Goal: Navigation & Orientation: Find specific page/section

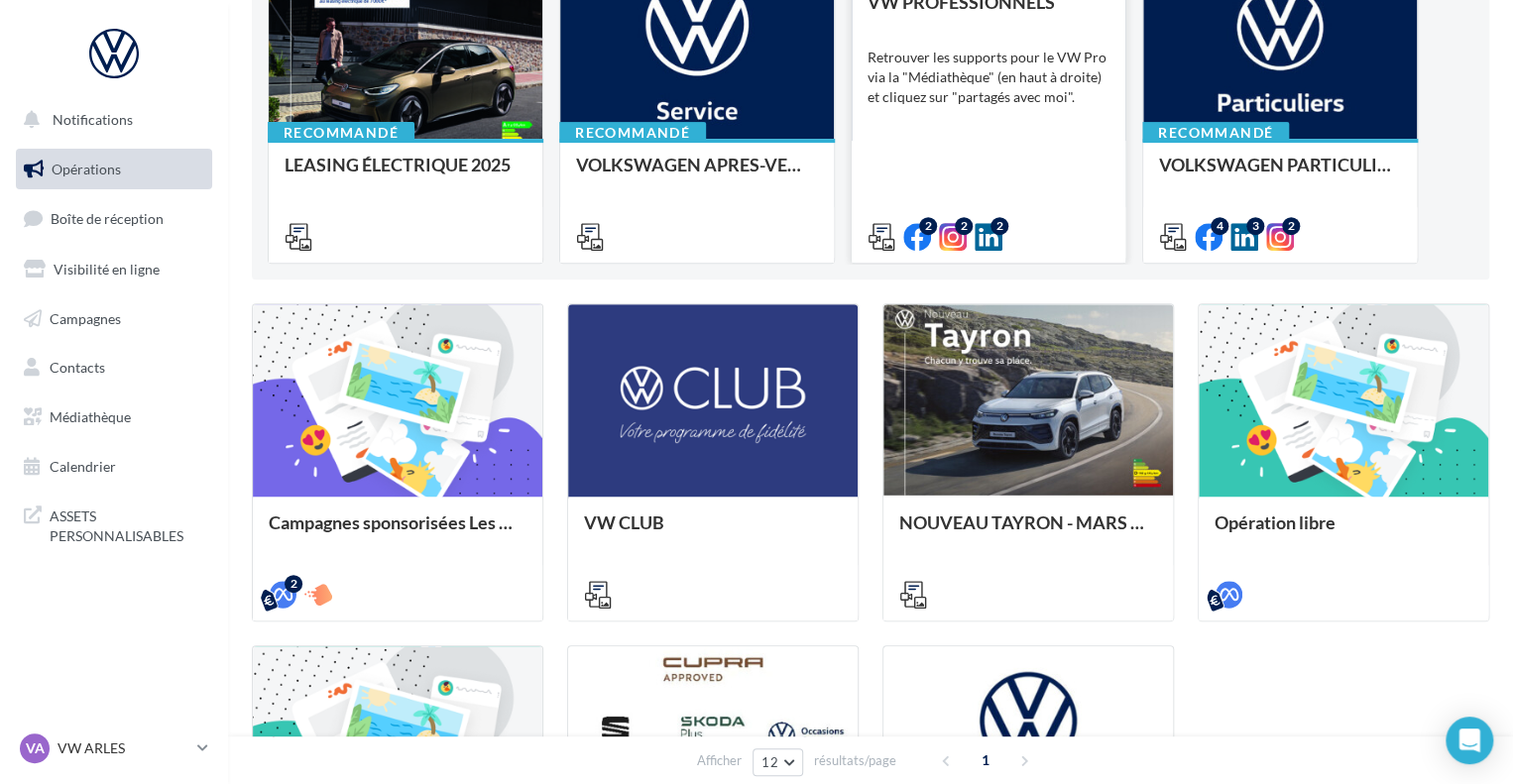
scroll to position [274, 0]
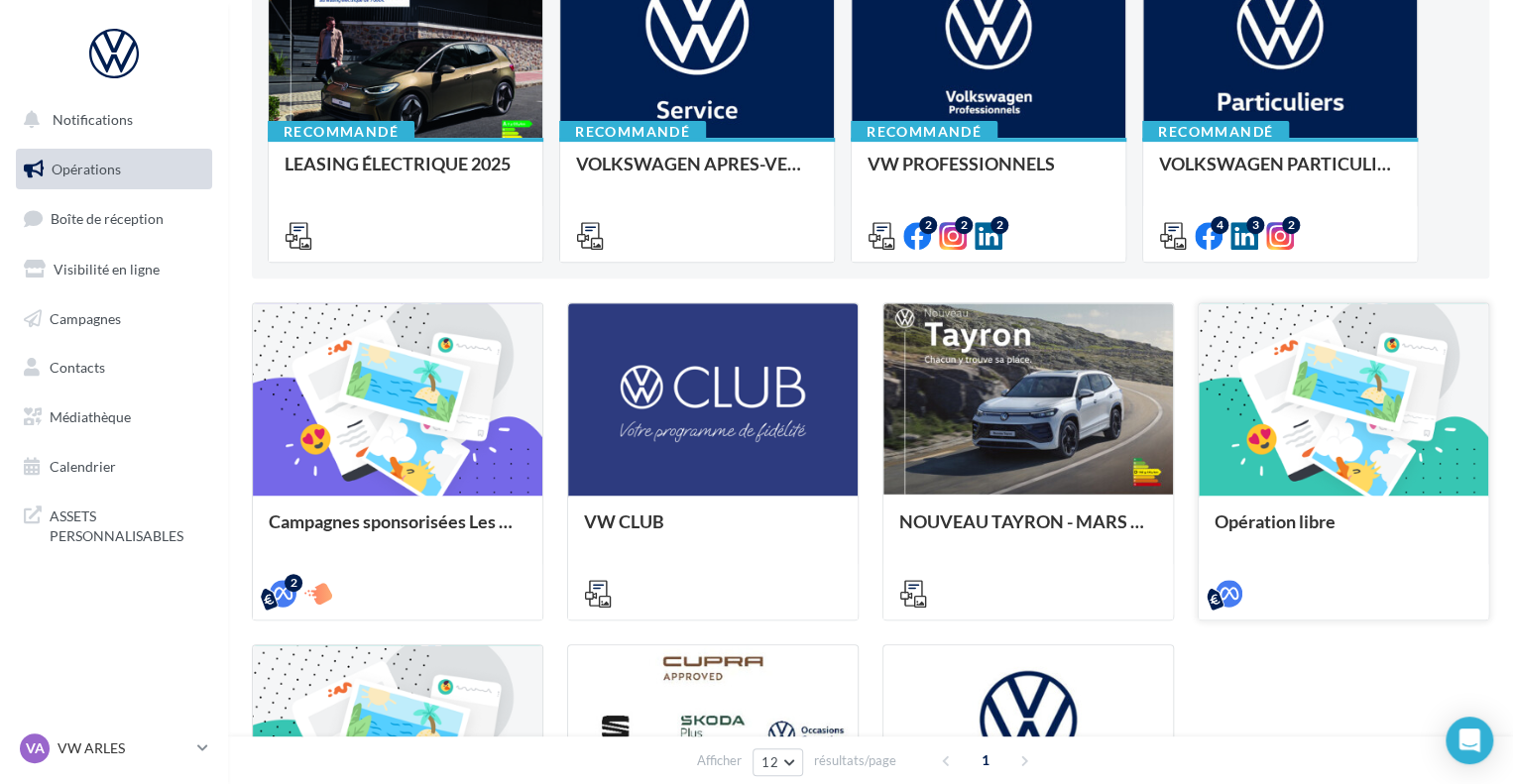
click at [1274, 506] on div "Opération libre" at bounding box center [1344, 556] width 290 height 122
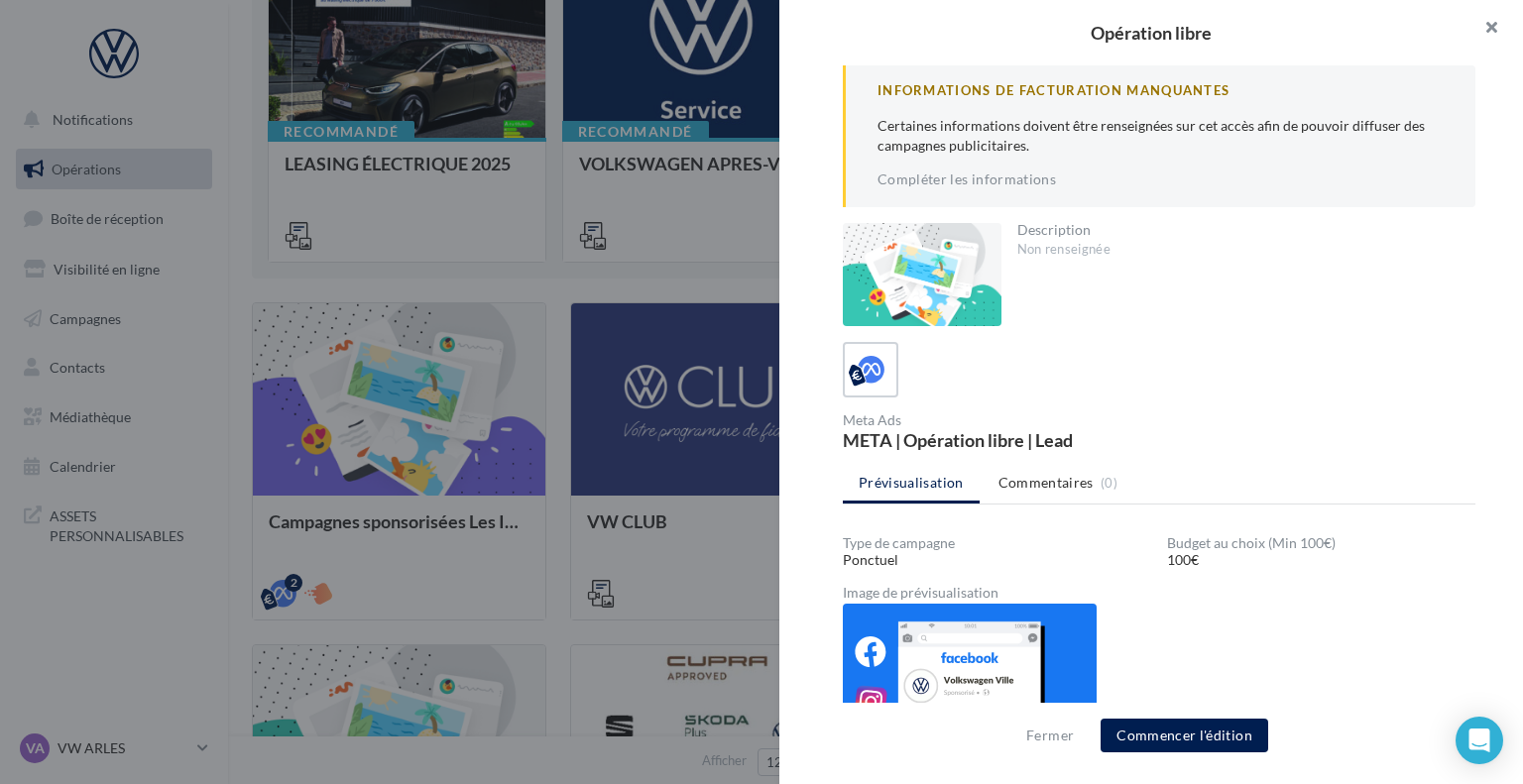
click at [1495, 12] on button "button" at bounding box center [1484, 30] width 80 height 60
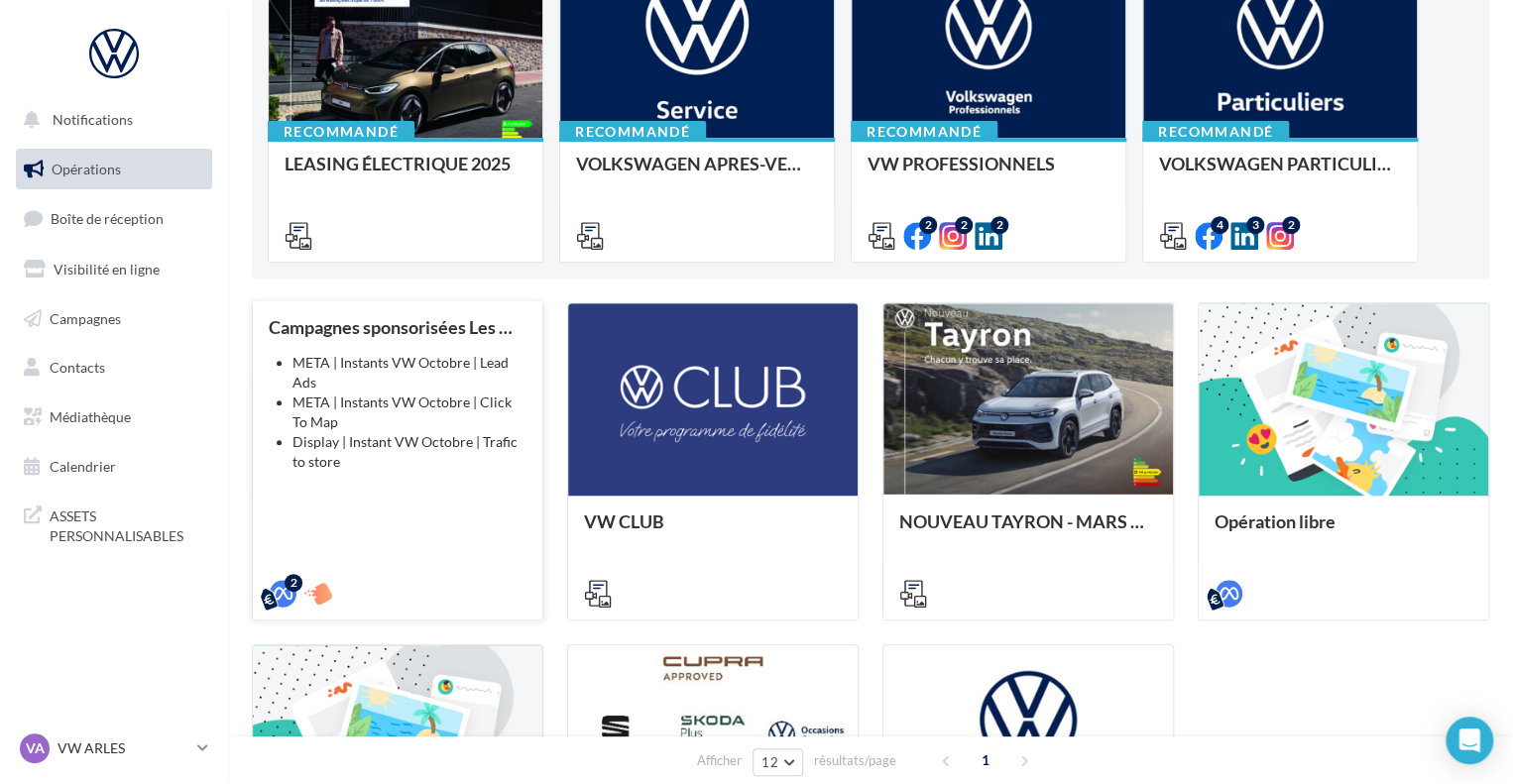
click at [401, 530] on div "Campagnes sponsorisées Les Instants VW Octobre META | Instants VW Octobre | Lea…" at bounding box center [397, 460] width 258 height 285
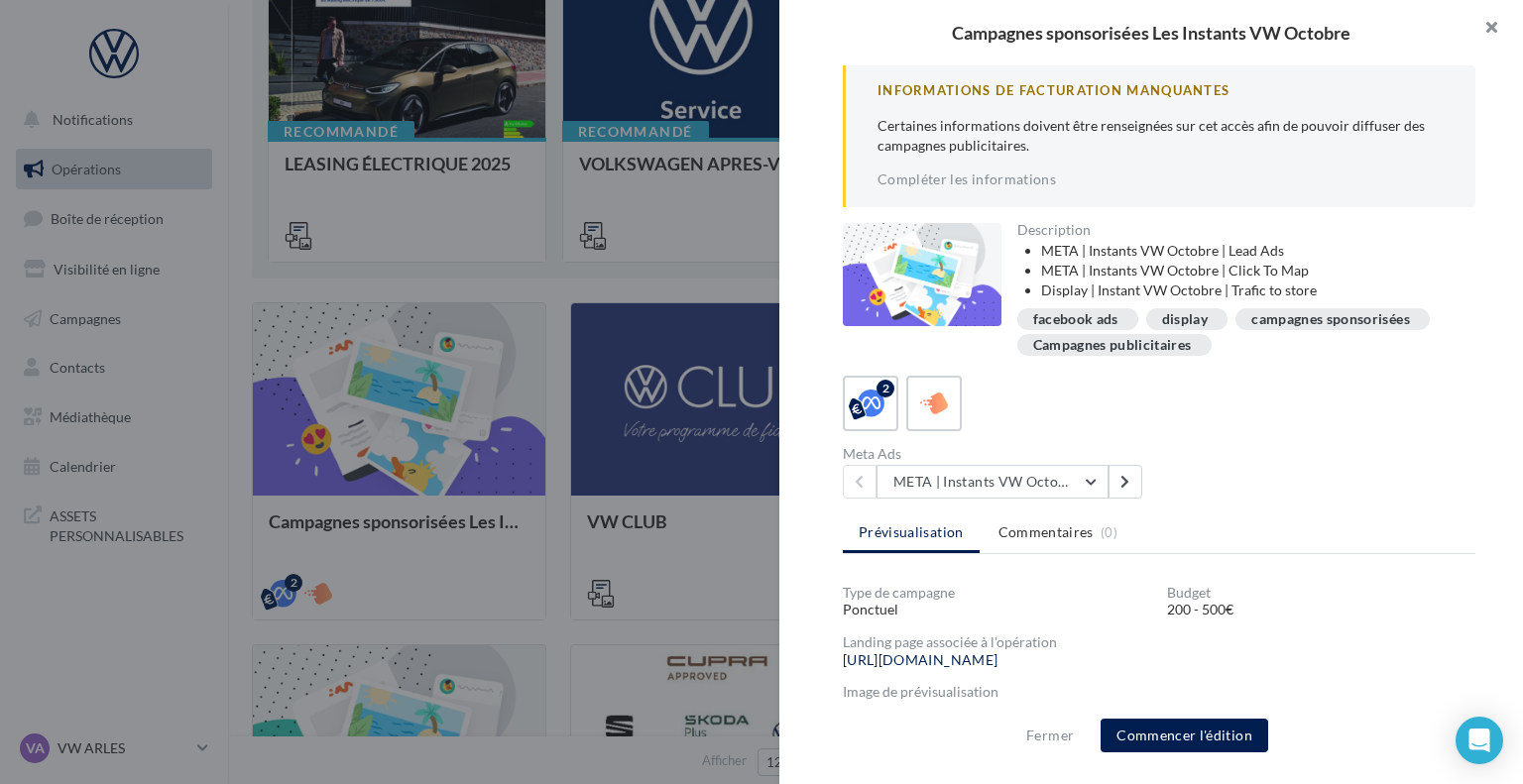
click at [1486, 31] on button "button" at bounding box center [1484, 30] width 80 height 60
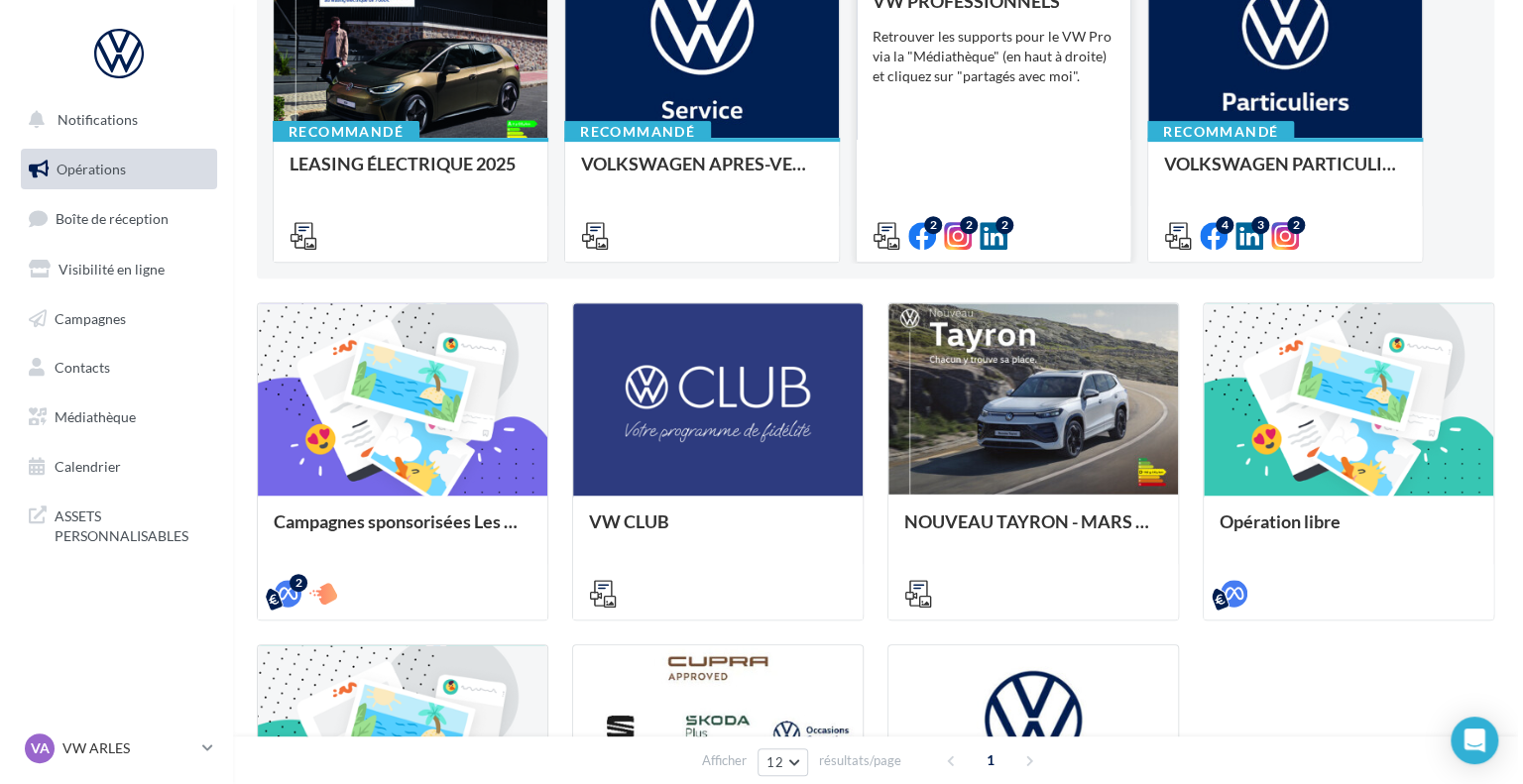
scroll to position [0, 0]
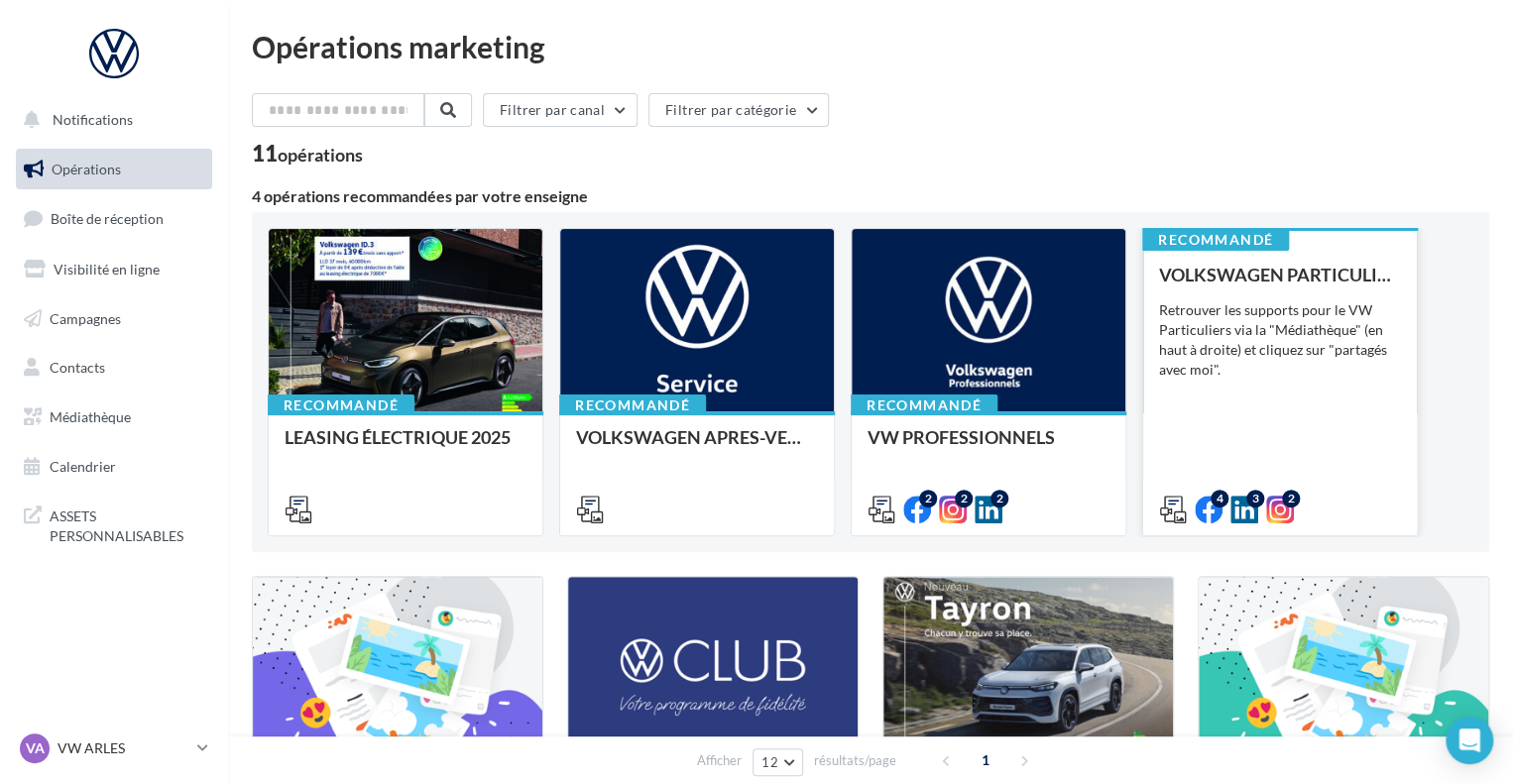
click at [1259, 390] on div "VOLKSWAGEN PARTICULIER Retrouver les supports pour le VW Particuliers via la "M…" at bounding box center [1280, 391] width 242 height 253
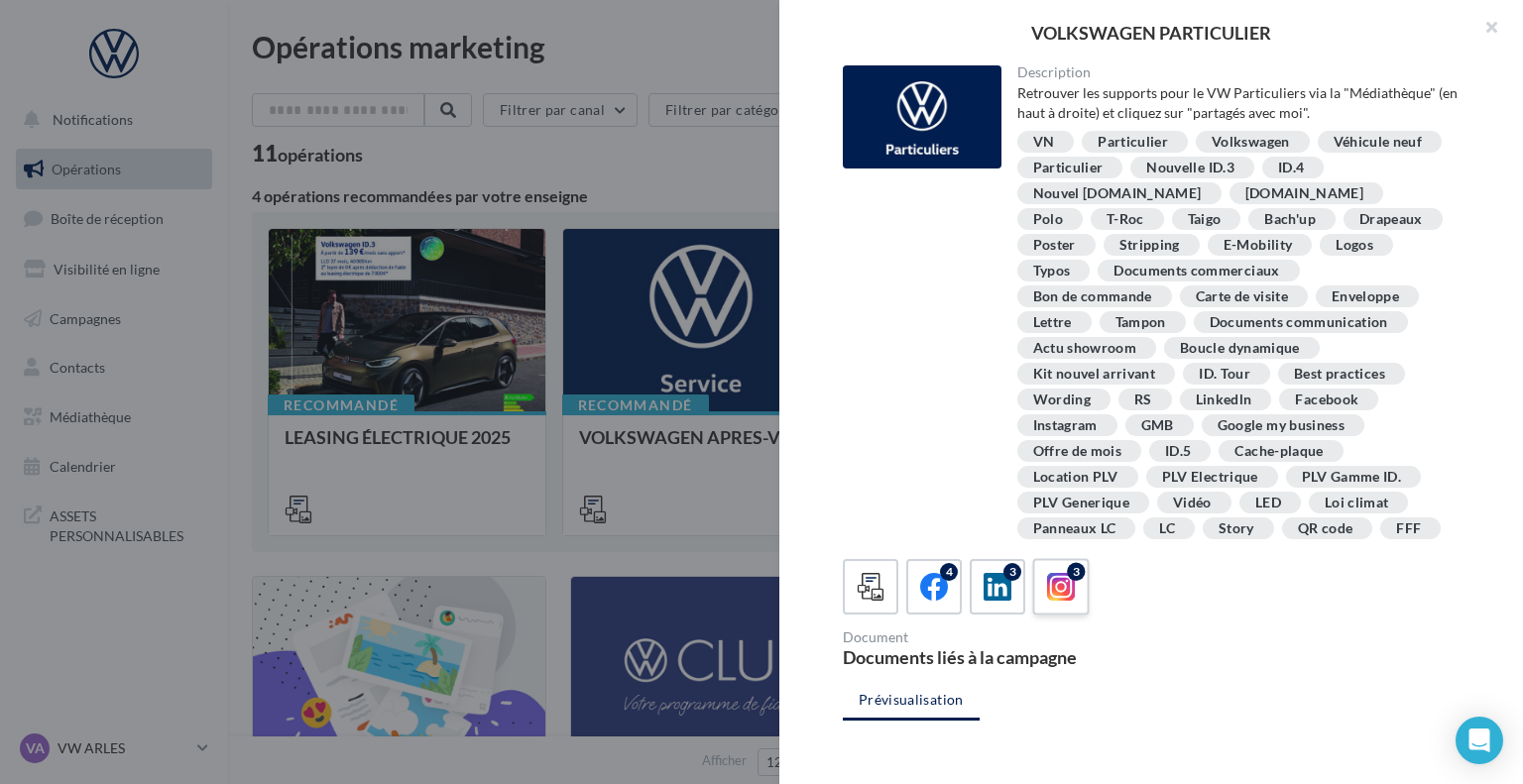
click at [1051, 590] on icon at bounding box center [1061, 587] width 29 height 29
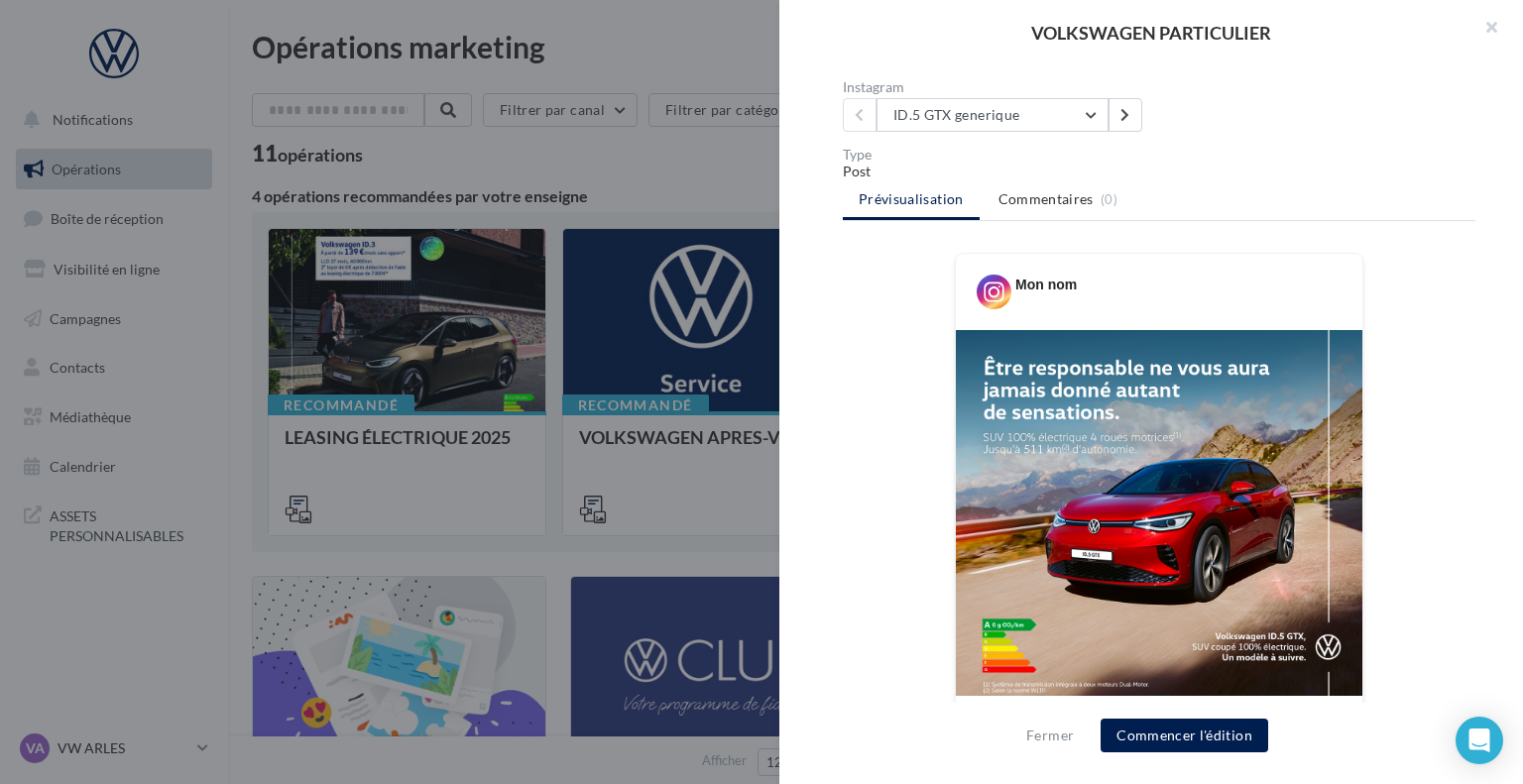
scroll to position [551, 0]
click at [1051, 113] on button "ID.5 GTX generique" at bounding box center [992, 114] width 232 height 34
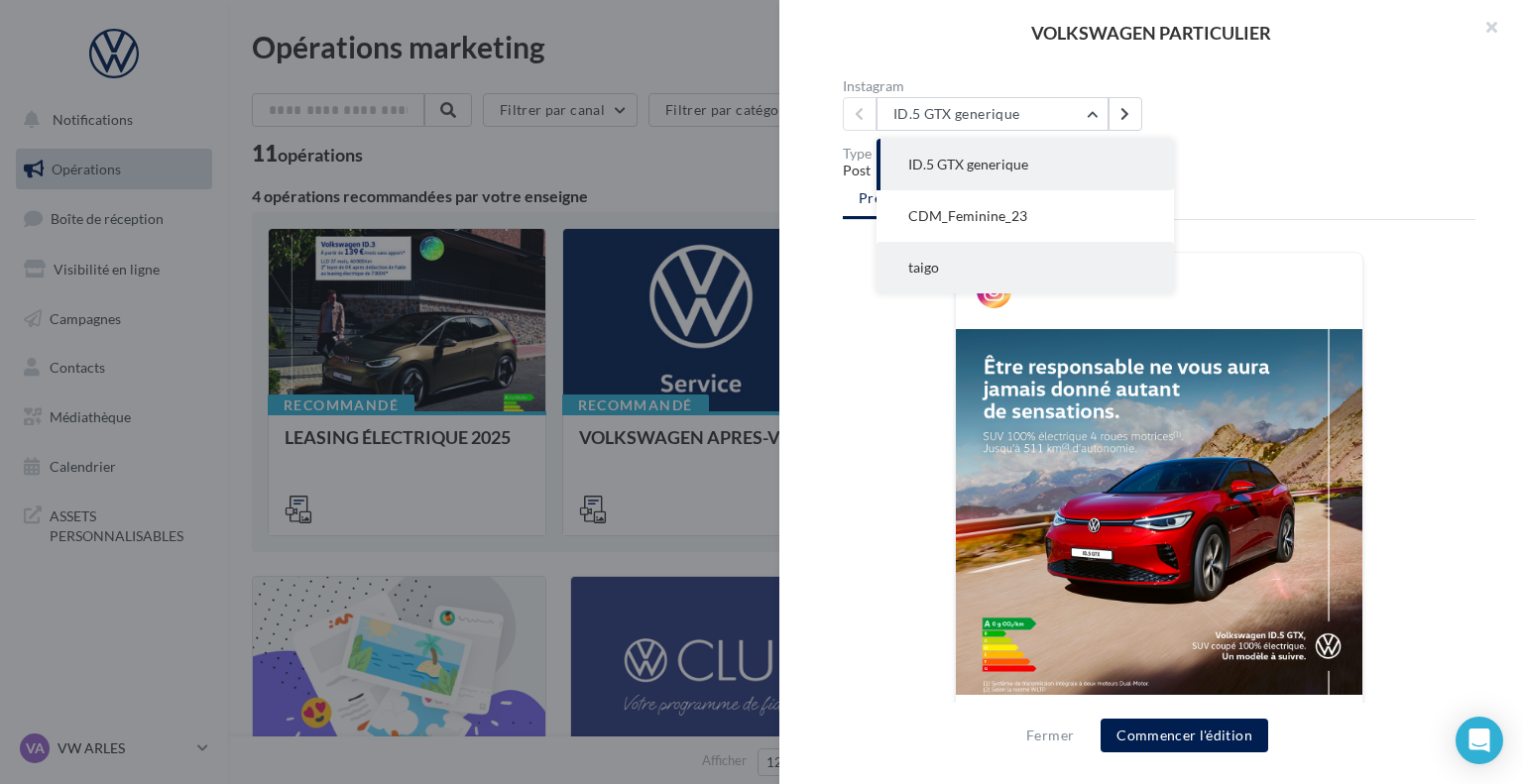
click at [993, 258] on button "taigo" at bounding box center [1025, 268] width 298 height 52
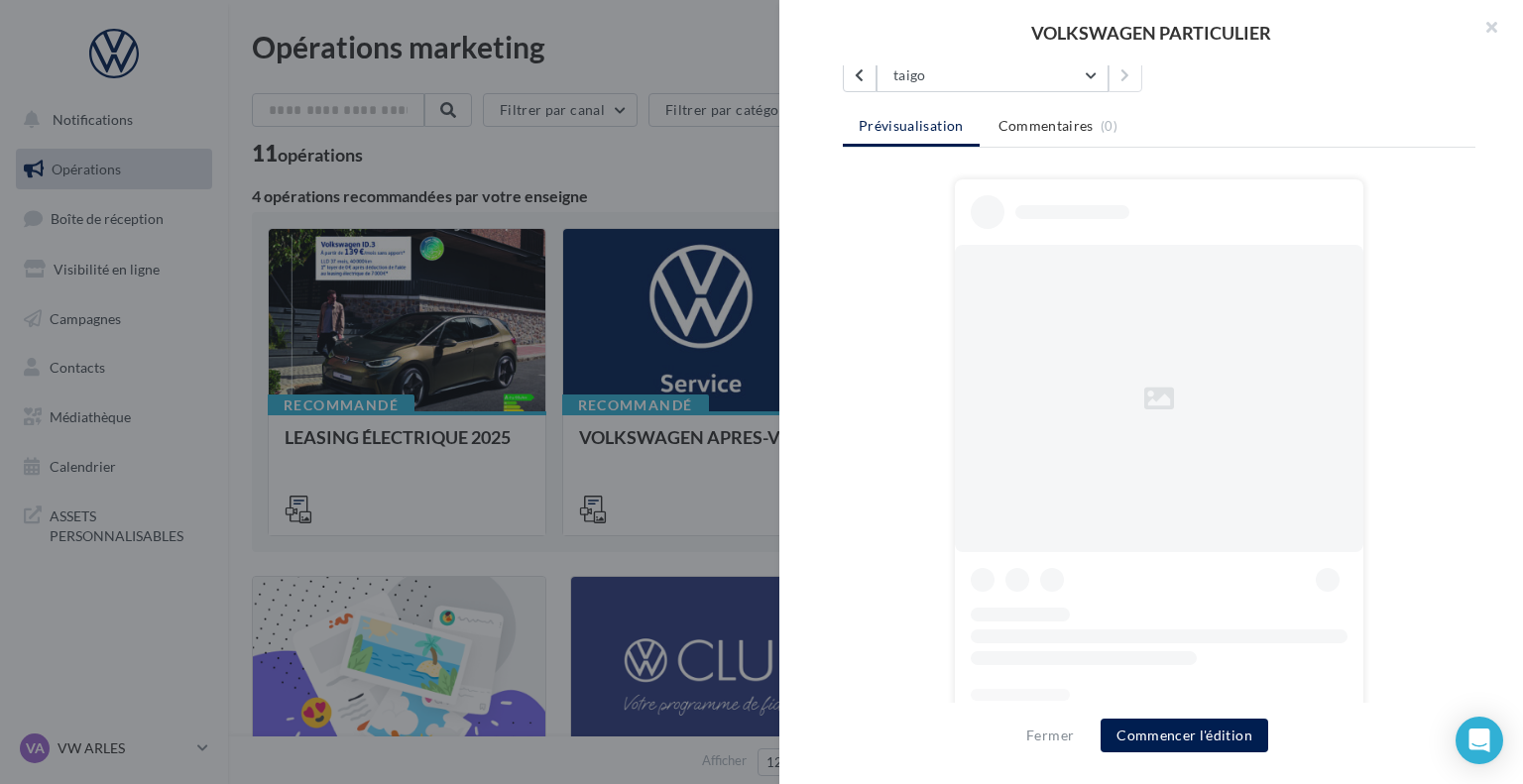
scroll to position [590, 0]
click at [1428, 307] on div at bounding box center [1160, 480] width 633 height 602
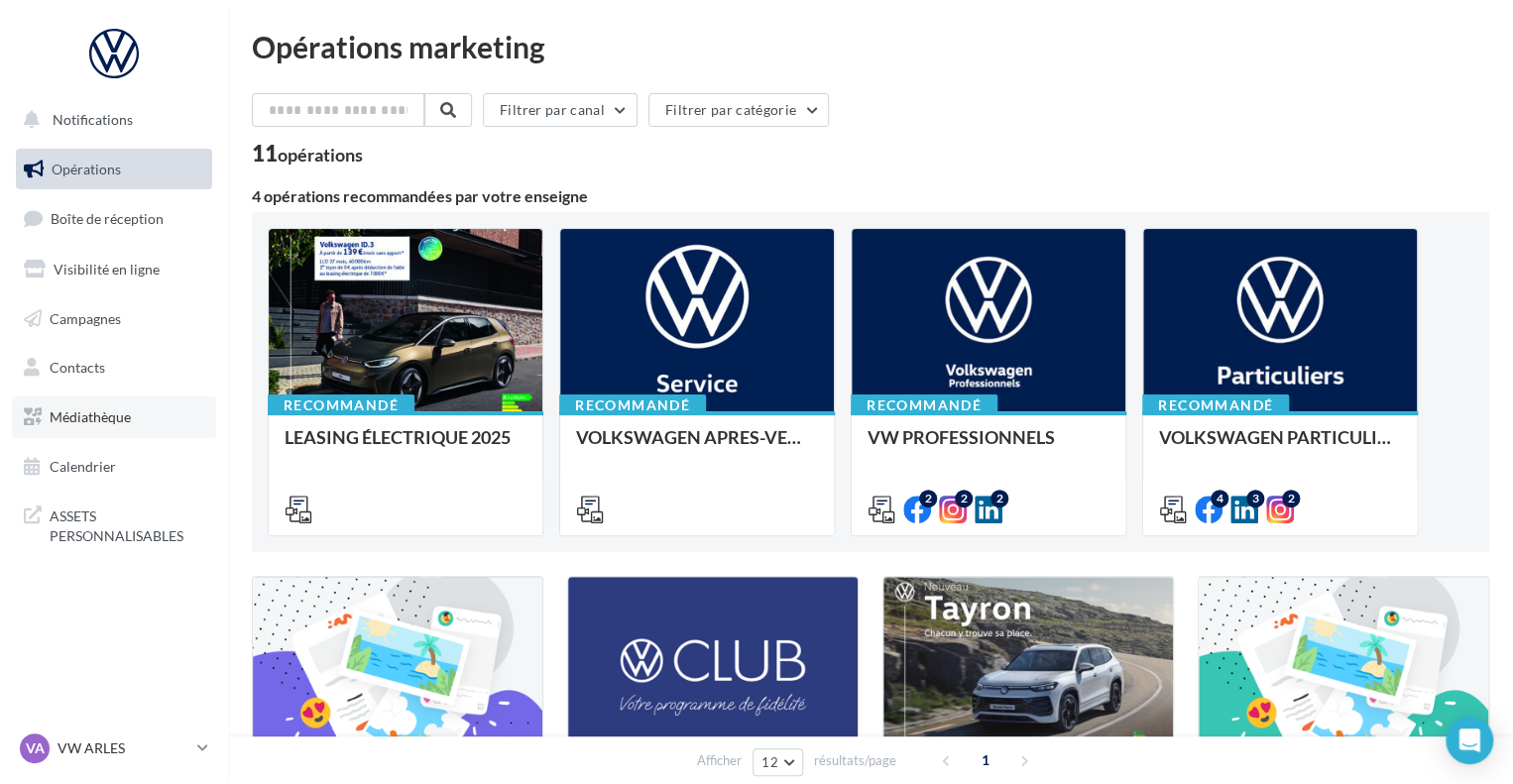
click at [50, 409] on span "Médiathèque" at bounding box center [91, 416] width 82 height 17
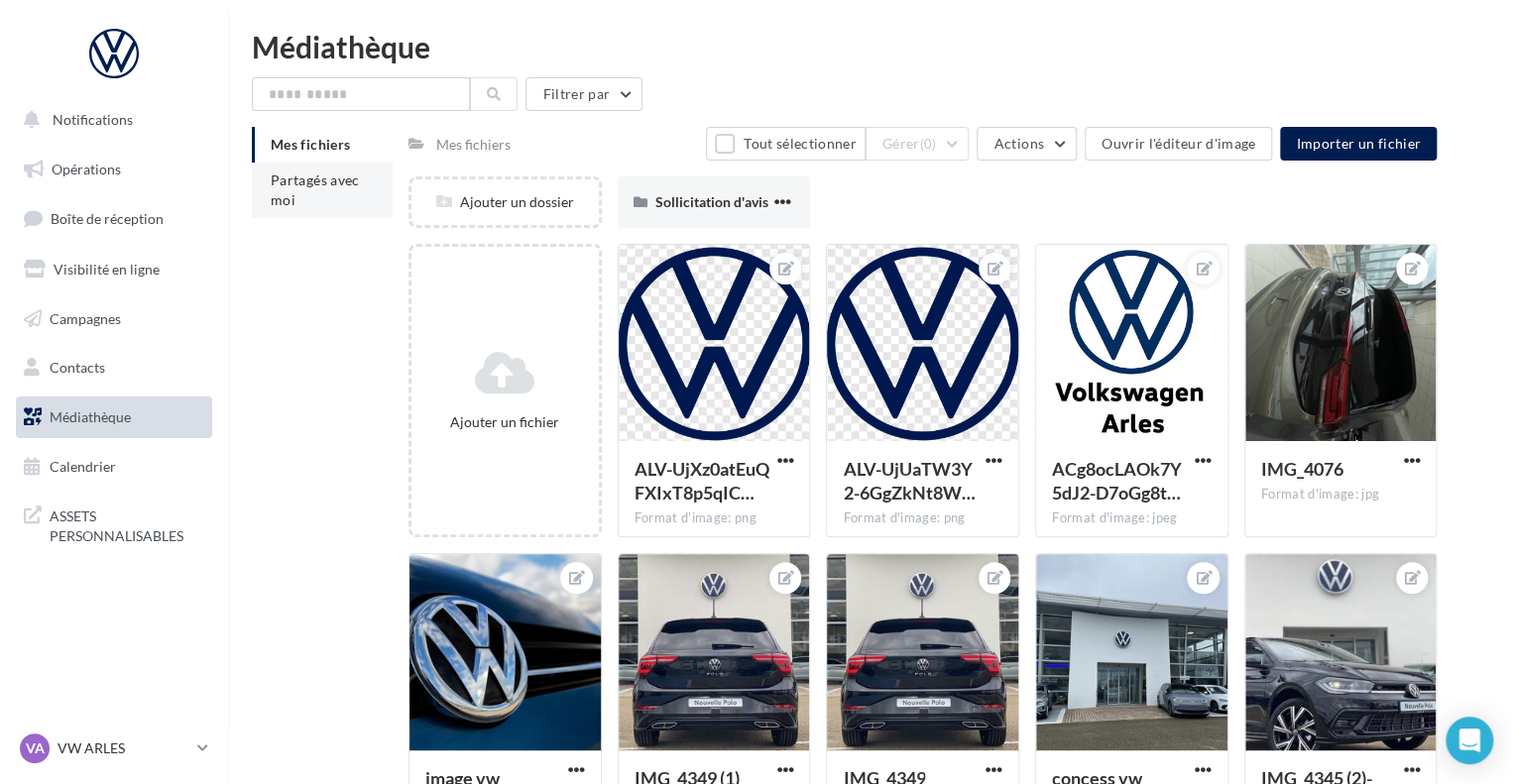
click at [284, 196] on span "Partagés avec moi" at bounding box center [316, 189] width 90 height 37
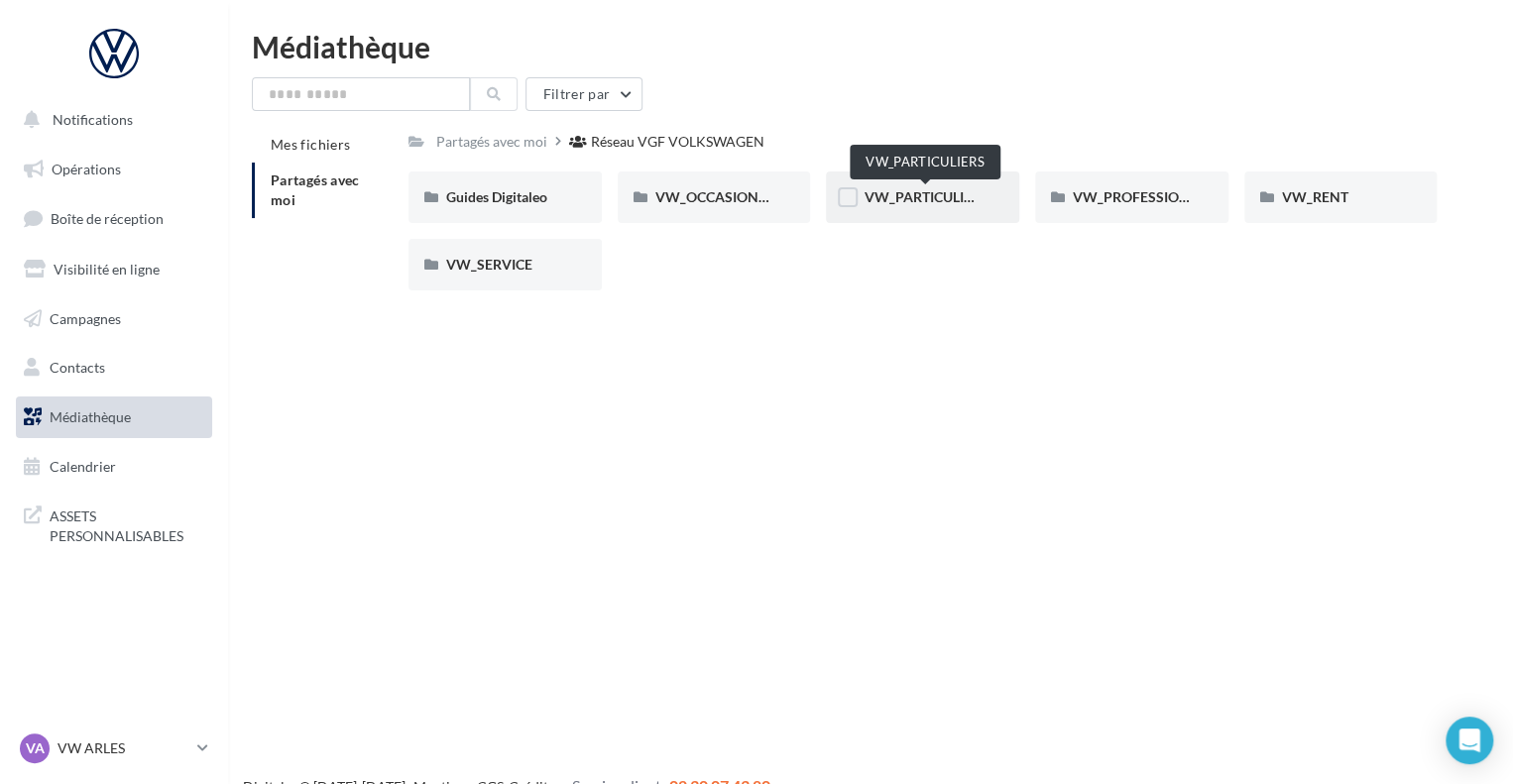
click at [979, 202] on span "VW_PARTICULIERS" at bounding box center [926, 196] width 124 height 17
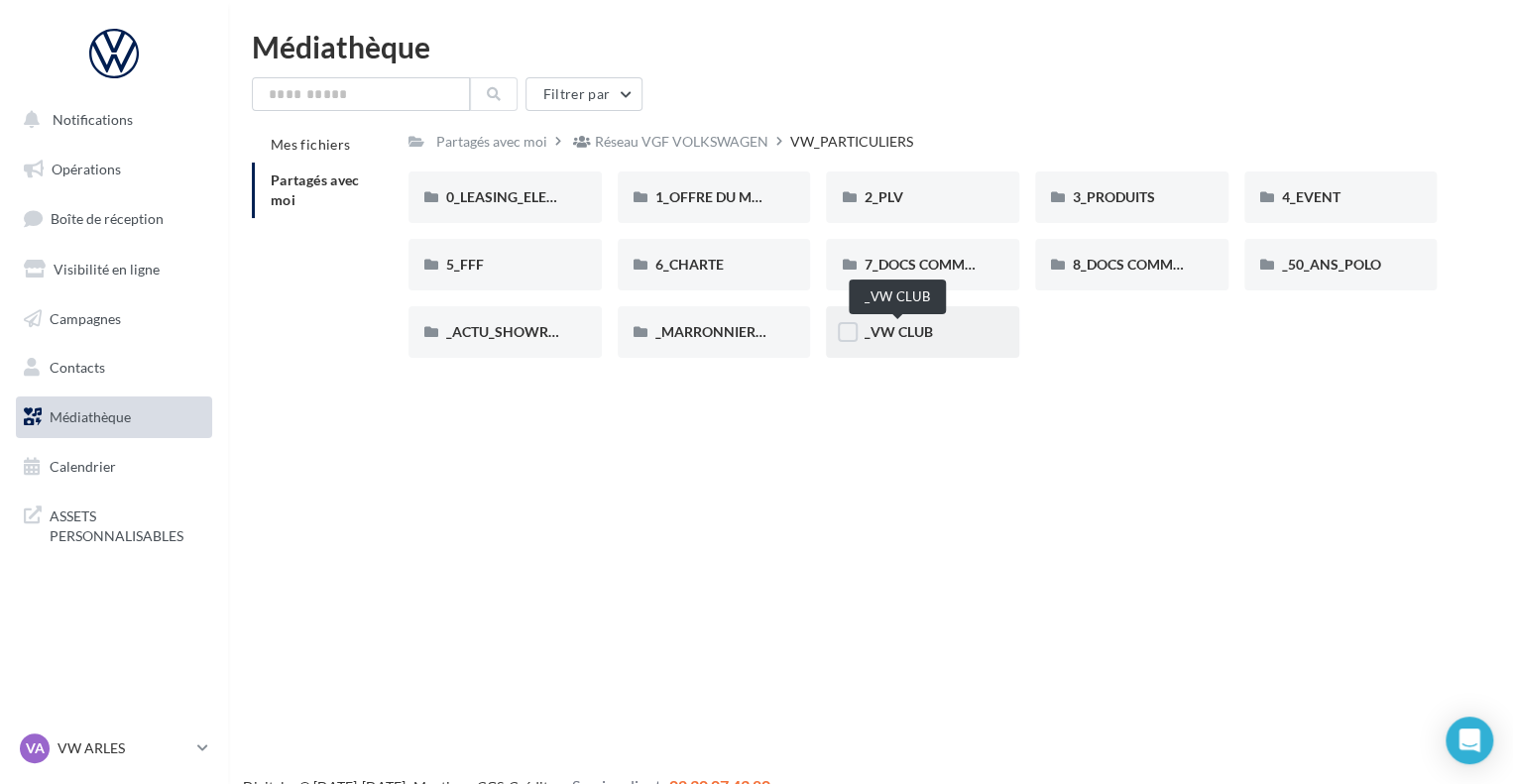
click at [912, 339] on span "_VW CLUB" at bounding box center [898, 331] width 69 height 17
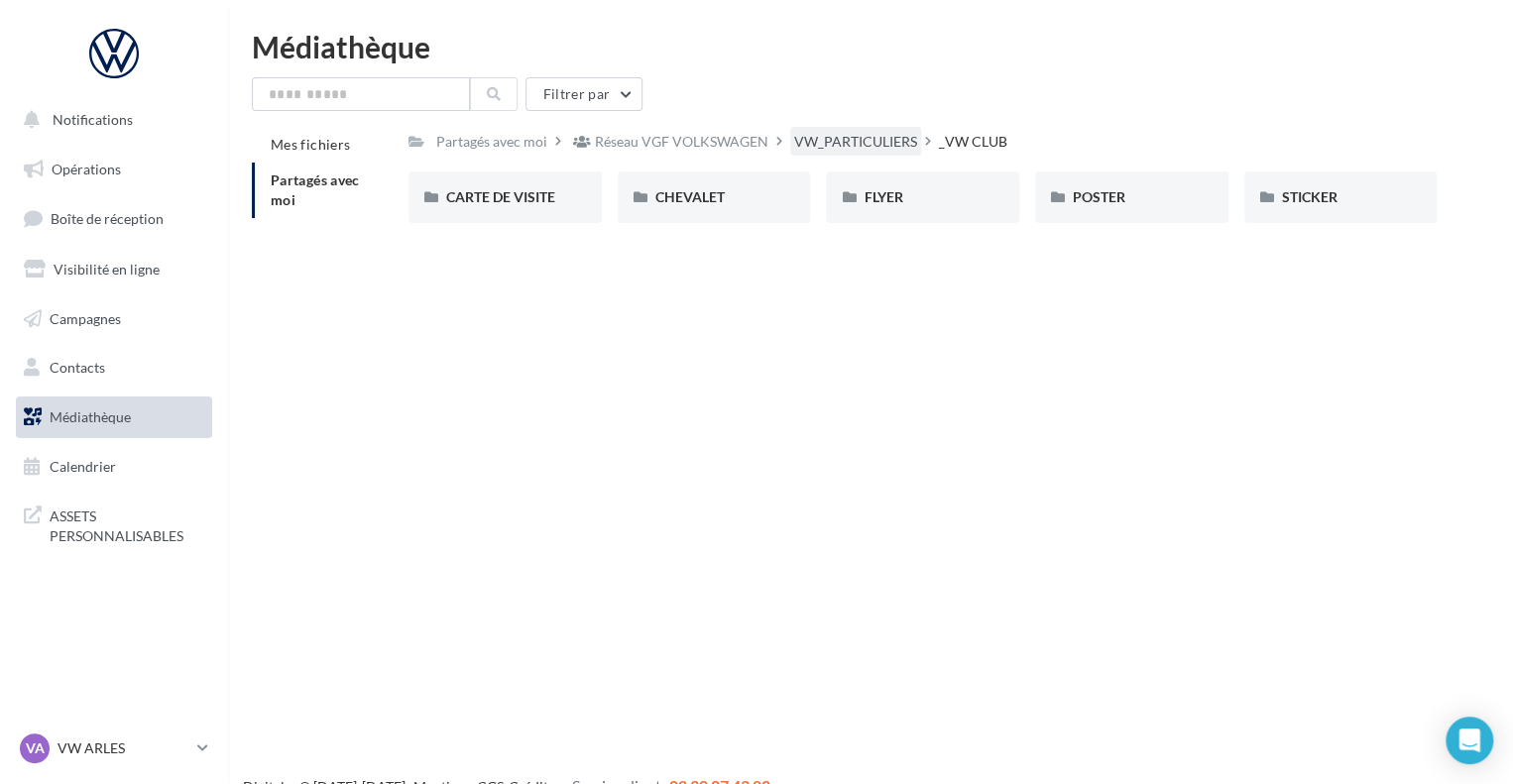
click at [809, 136] on div "VW_PARTICULIERS" at bounding box center [856, 142] width 123 height 20
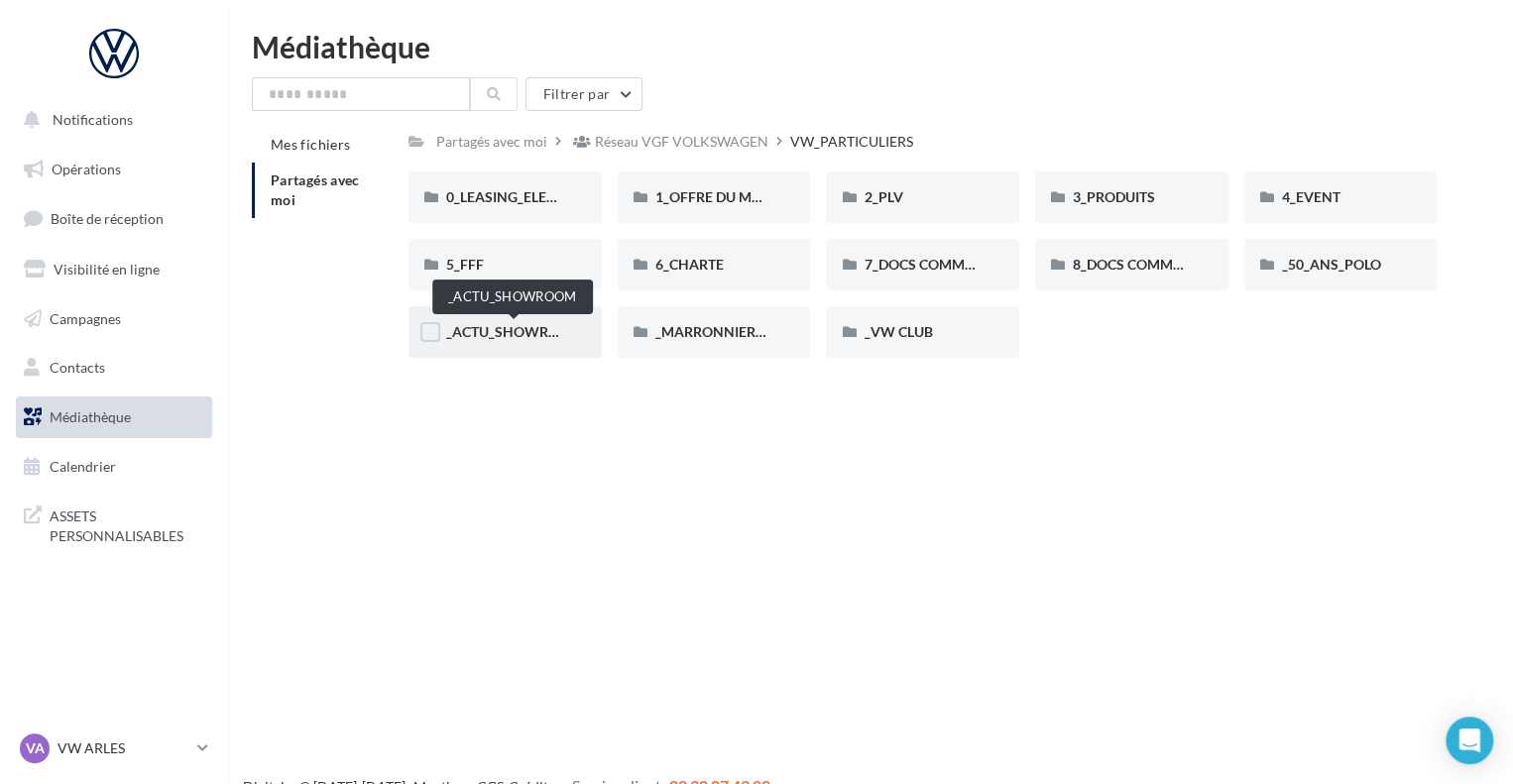
click at [498, 336] on span "_ACTU_SHOWROOM" at bounding box center [514, 331] width 136 height 17
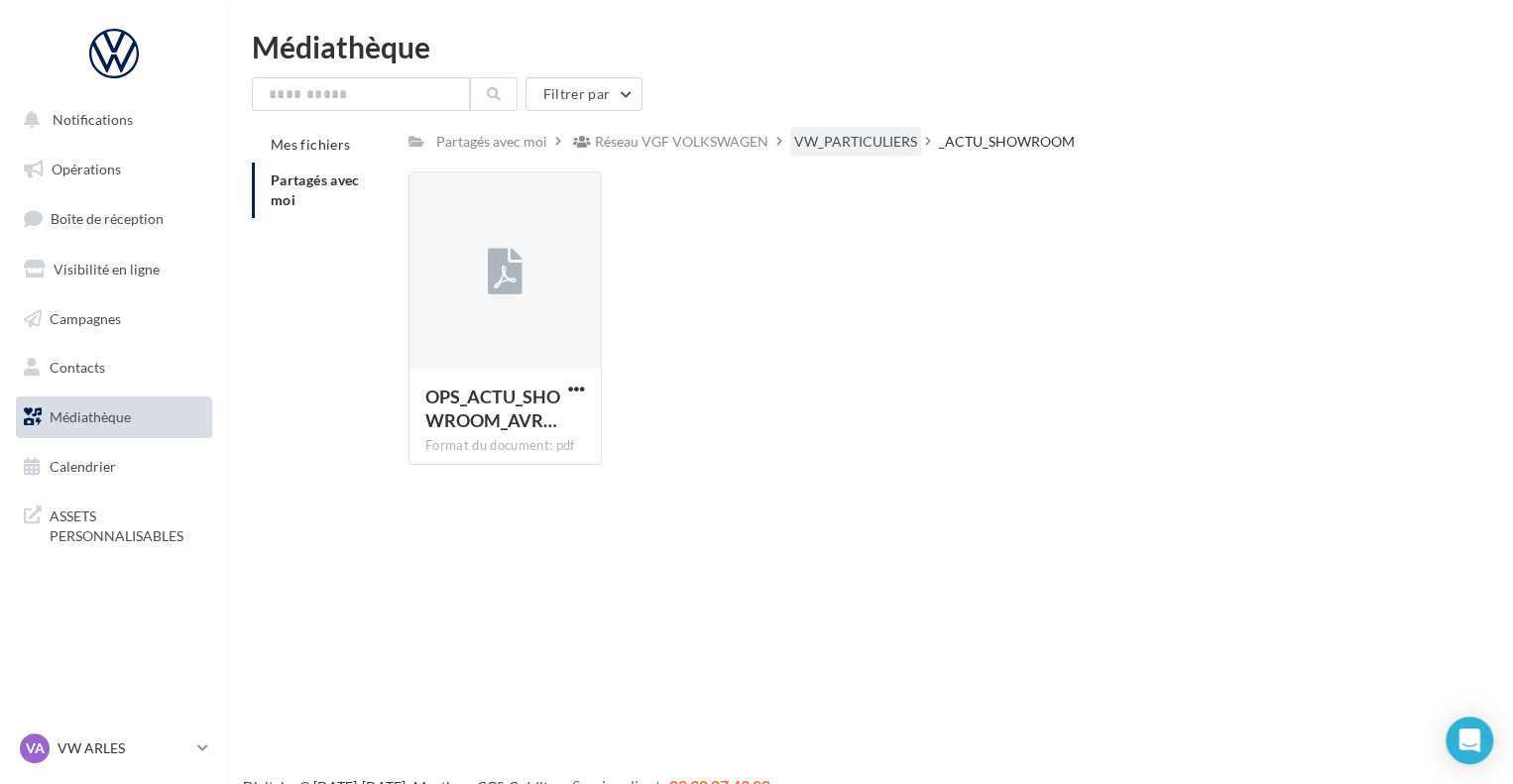
click at [865, 140] on div "VW_PARTICULIERS" at bounding box center [856, 142] width 123 height 20
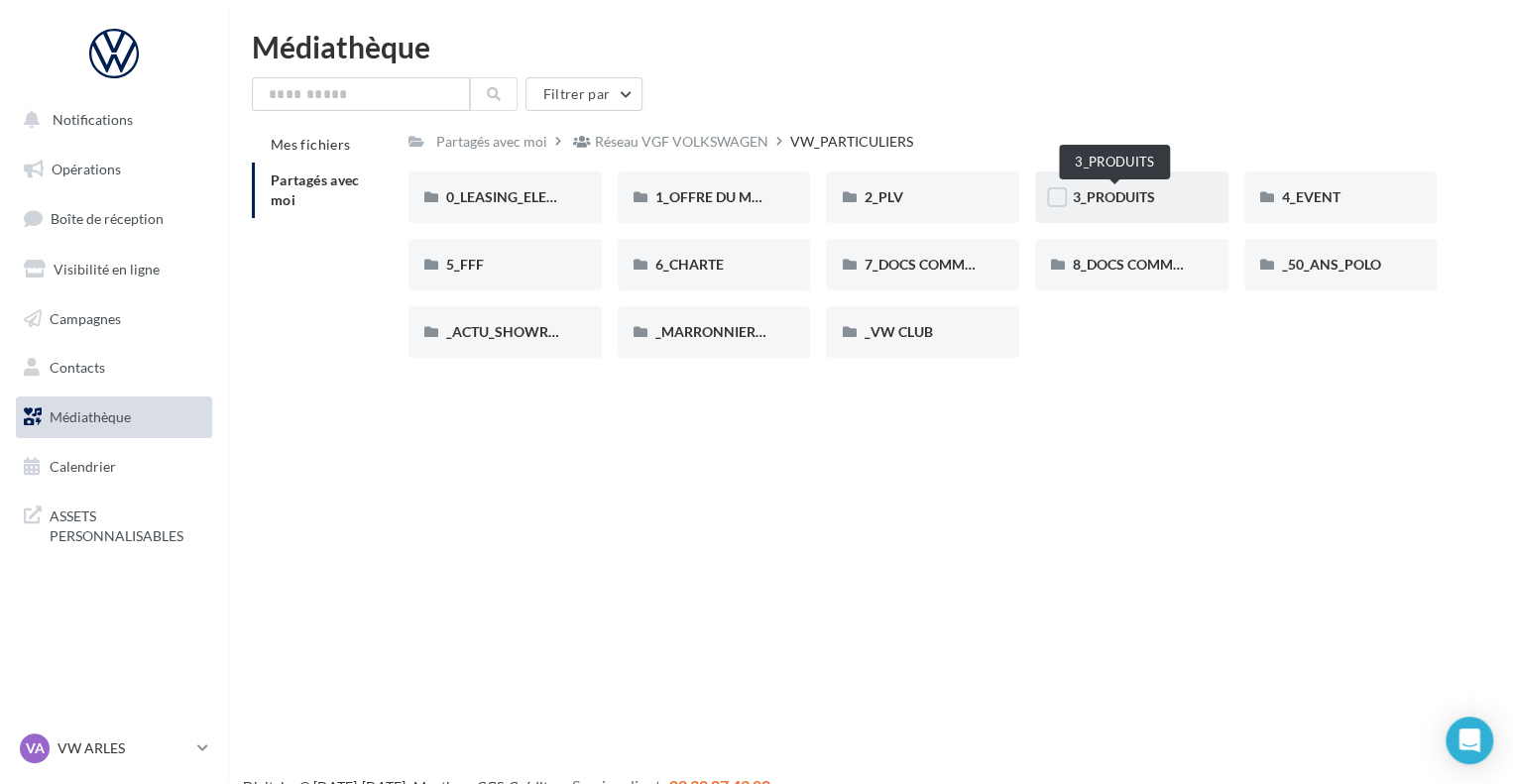
click at [1096, 198] on span "3_PRODUITS" at bounding box center [1114, 196] width 83 height 17
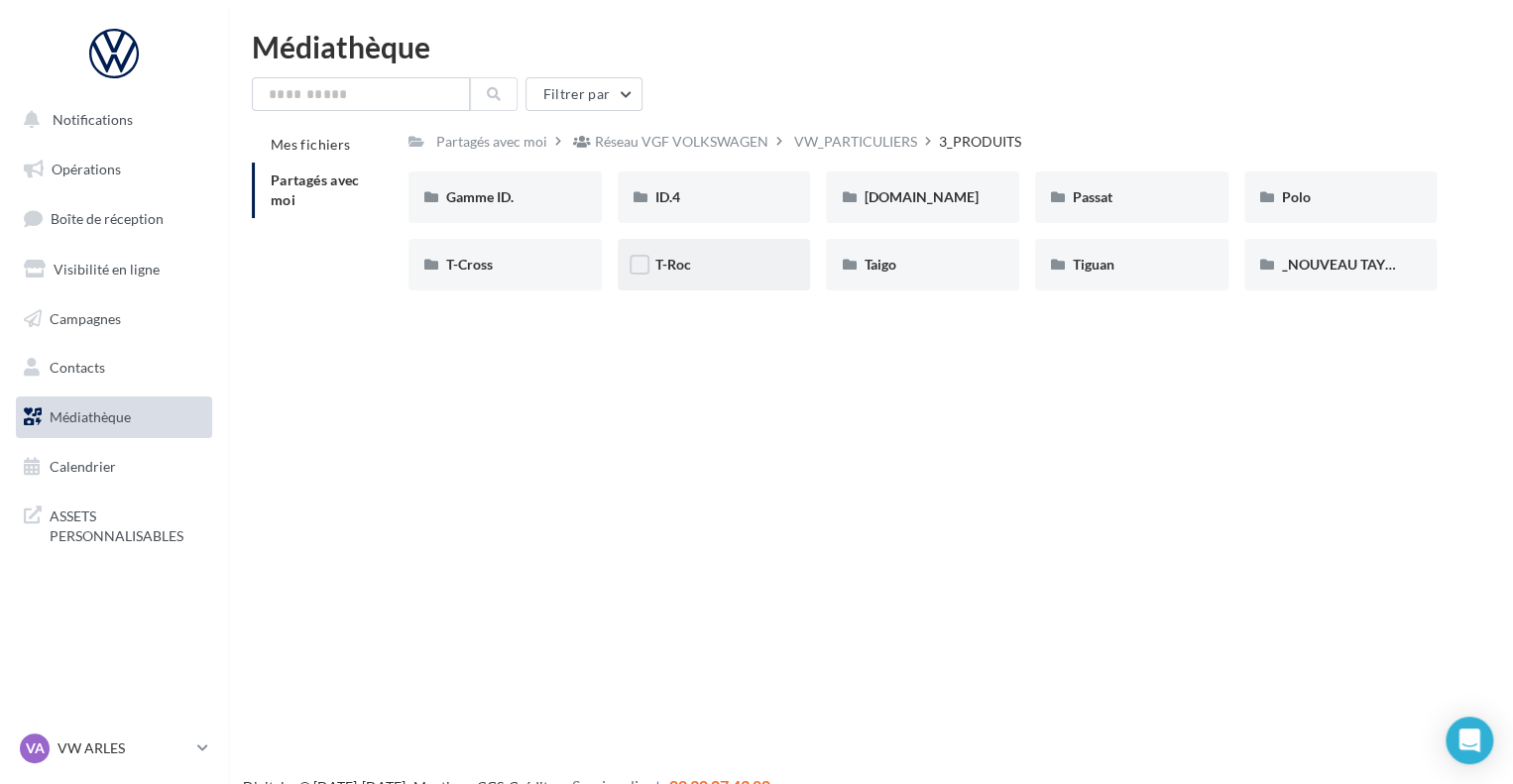
click at [709, 273] on div "T-Roc" at bounding box center [715, 265] width 118 height 20
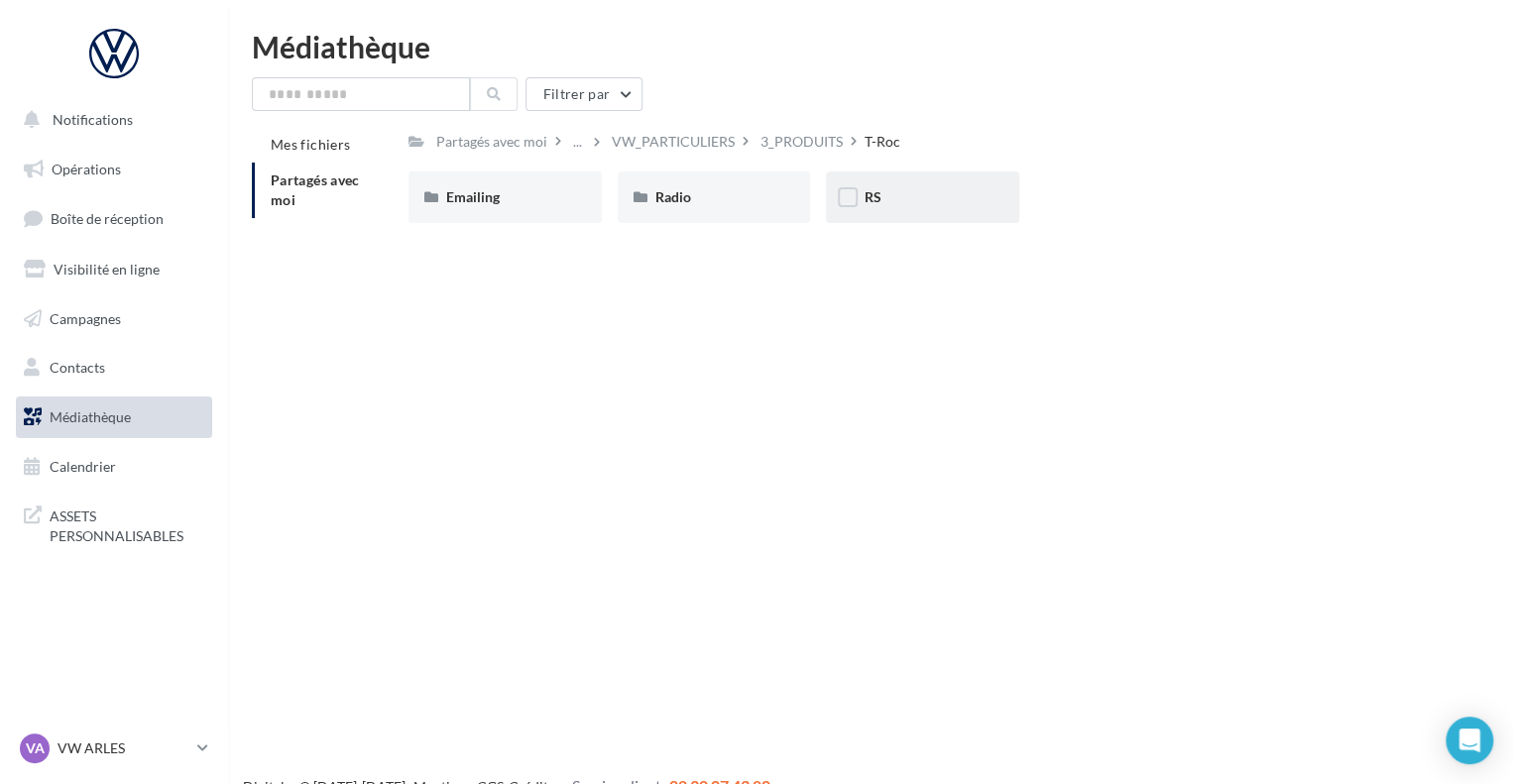
click at [892, 201] on div "RS" at bounding box center [923, 197] width 118 height 20
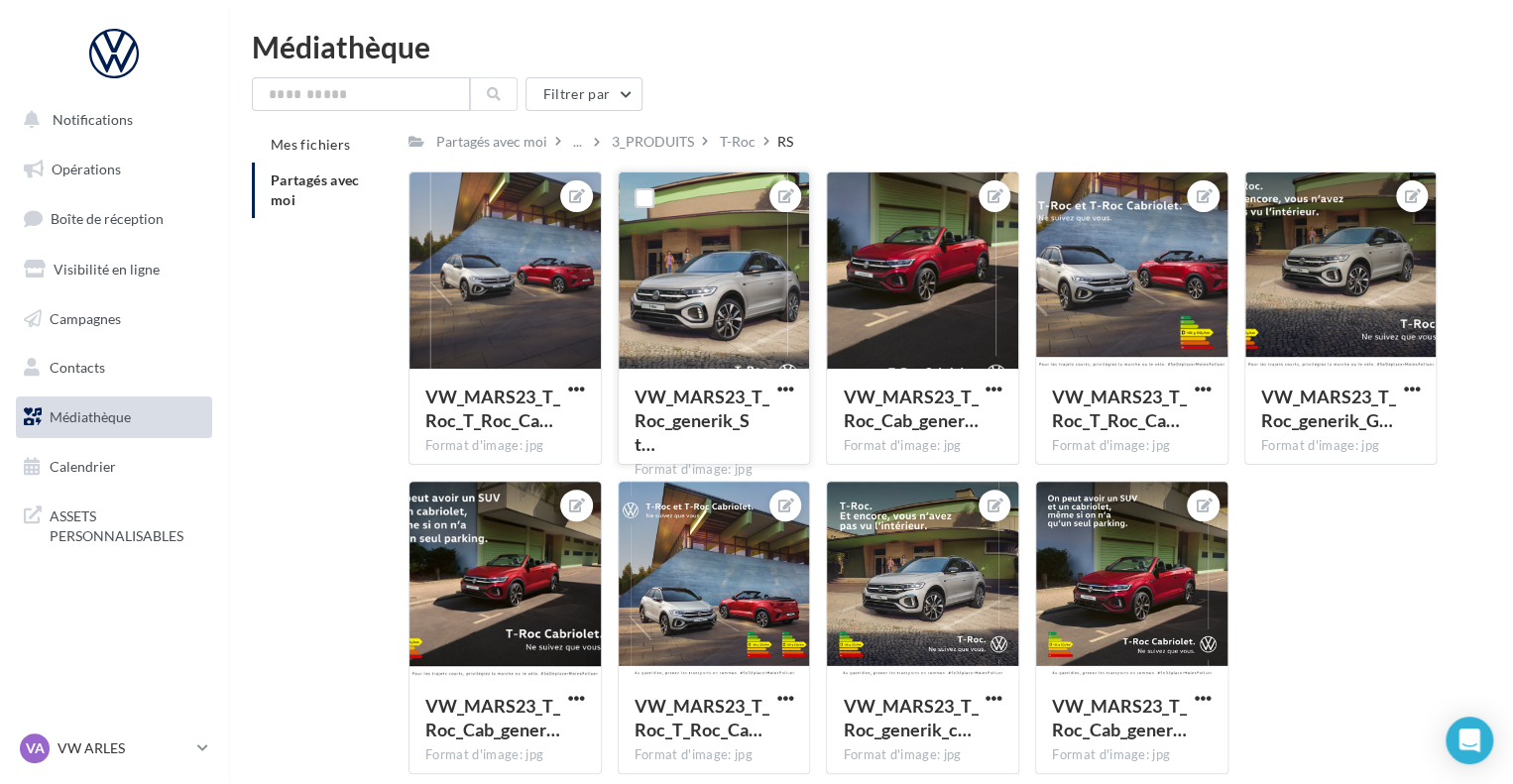
click at [653, 309] on div at bounding box center [715, 271] width 191 height 198
click at [785, 196] on icon at bounding box center [786, 196] width 16 height 14
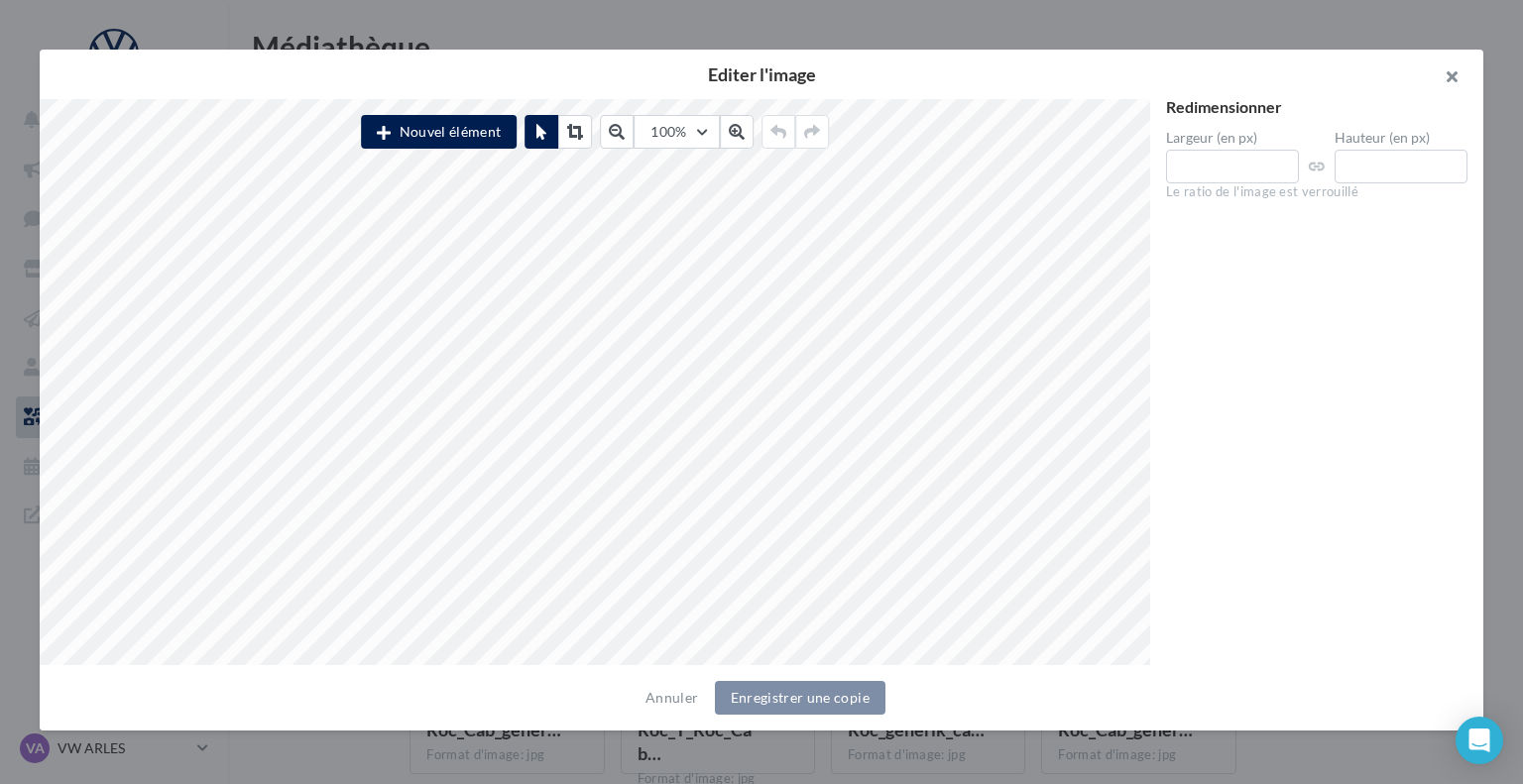
click at [1454, 74] on button "button" at bounding box center [1444, 80] width 80 height 60
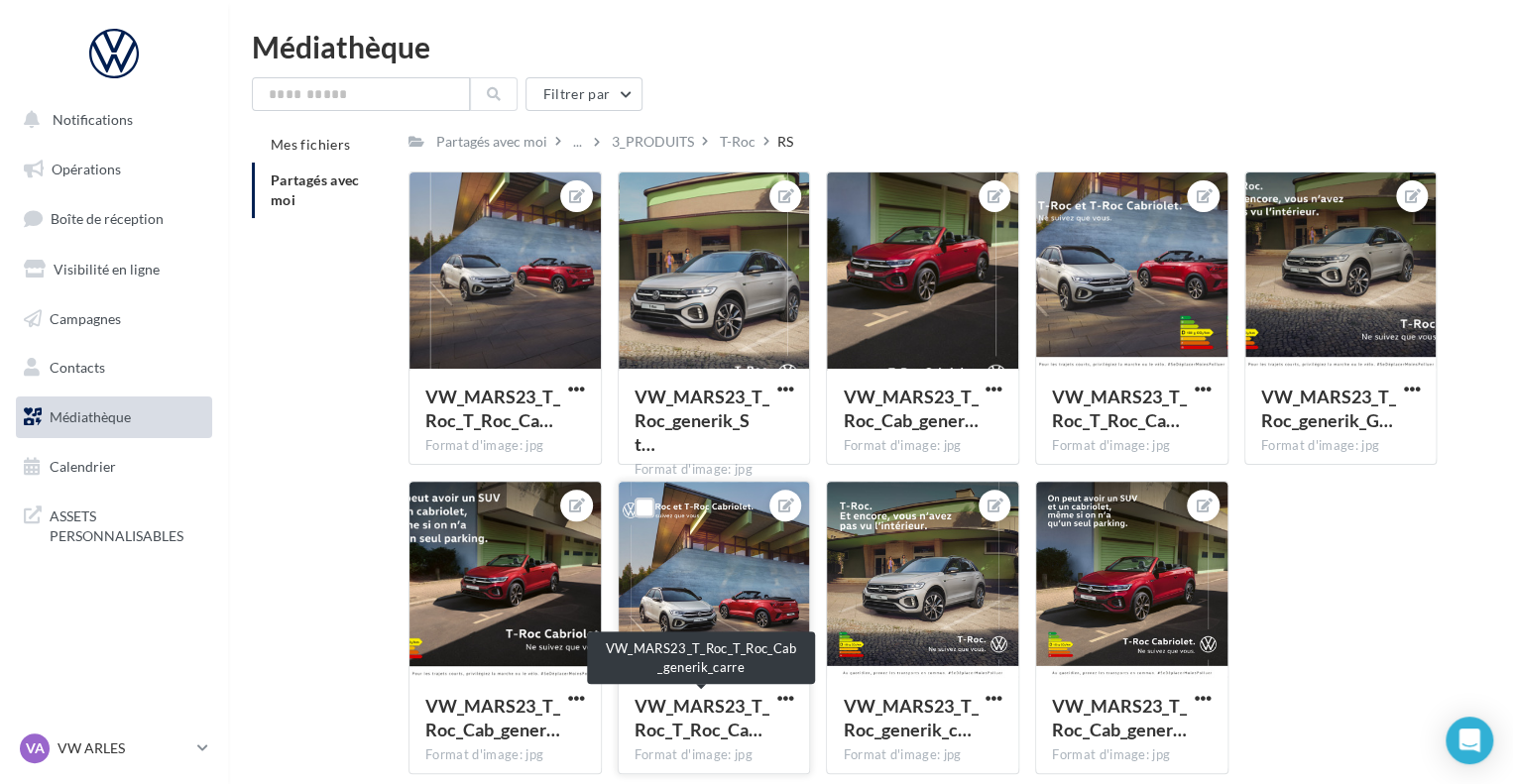
click at [749, 729] on span "VW_MARS23_T_Roc_T_Roc_Ca…" at bounding box center [703, 717] width 135 height 46
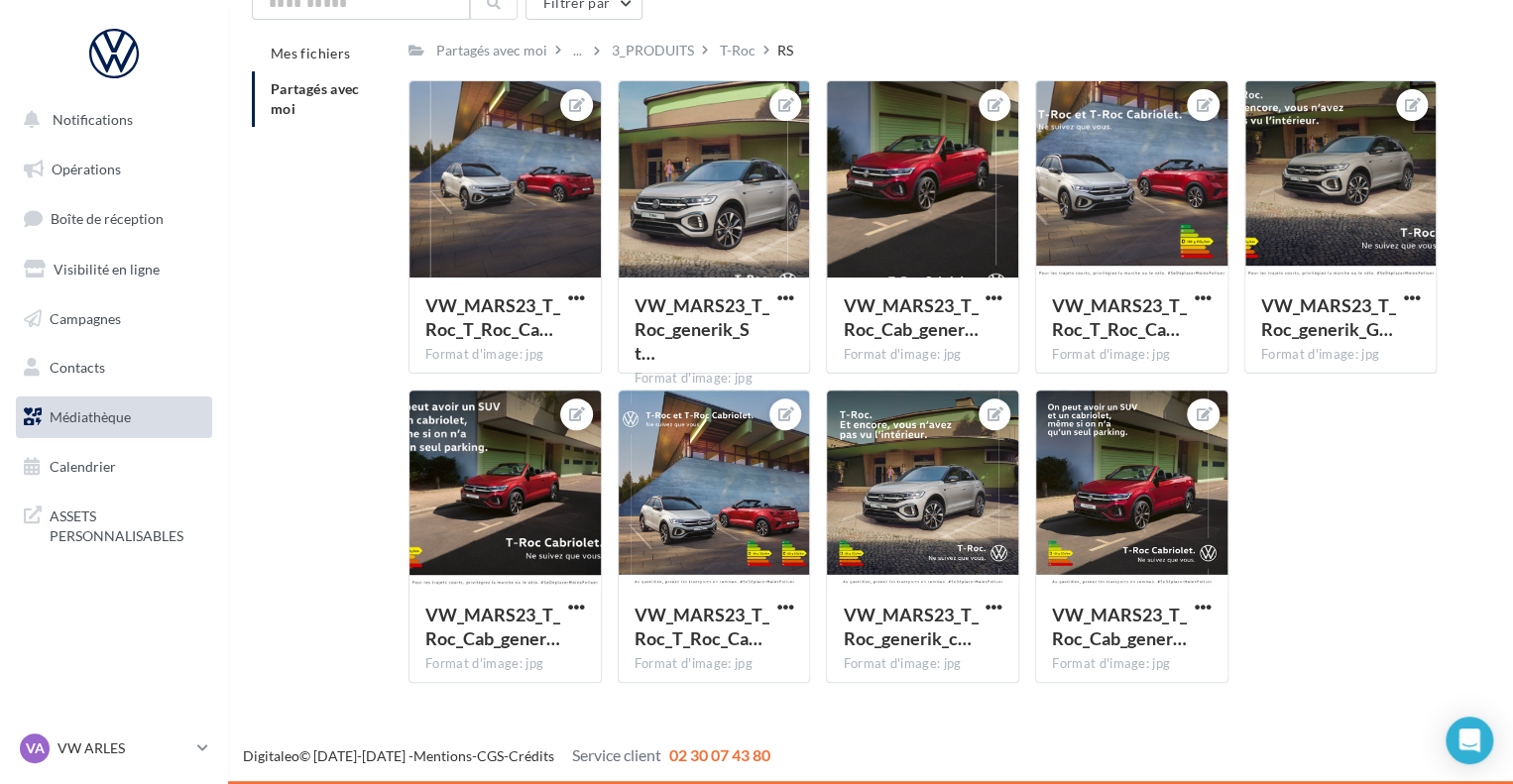
click at [726, 65] on div "Partagés avec moi ... 3_PRODUITS T-Roc RS Rs Partagé par Réseau VGF VOLKSWAGEN …" at bounding box center [922, 367] width 1028 height 664
click at [726, 55] on div "T-Roc" at bounding box center [738, 51] width 36 height 20
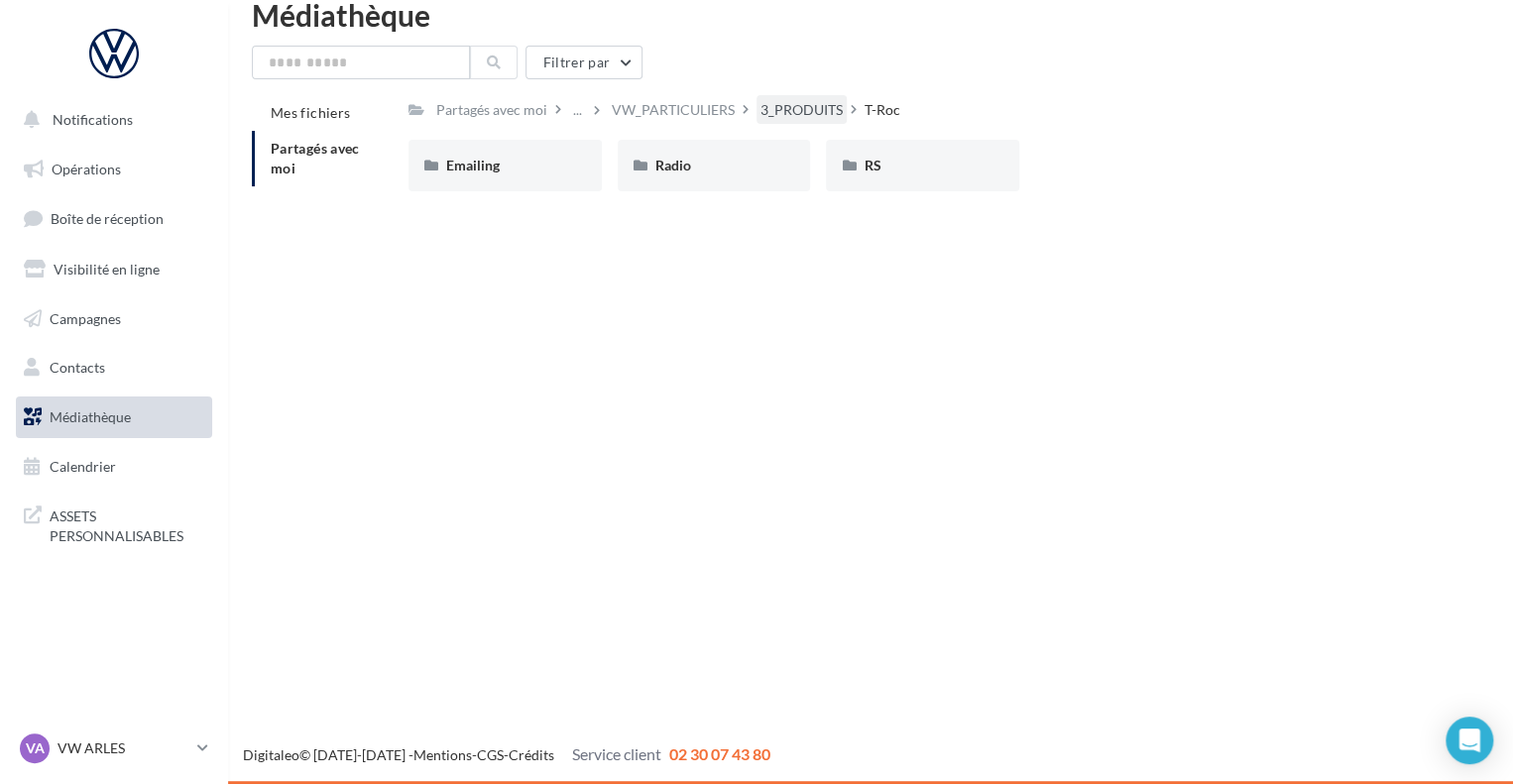
click at [762, 118] on div "3_PRODUITS" at bounding box center [801, 110] width 83 height 20
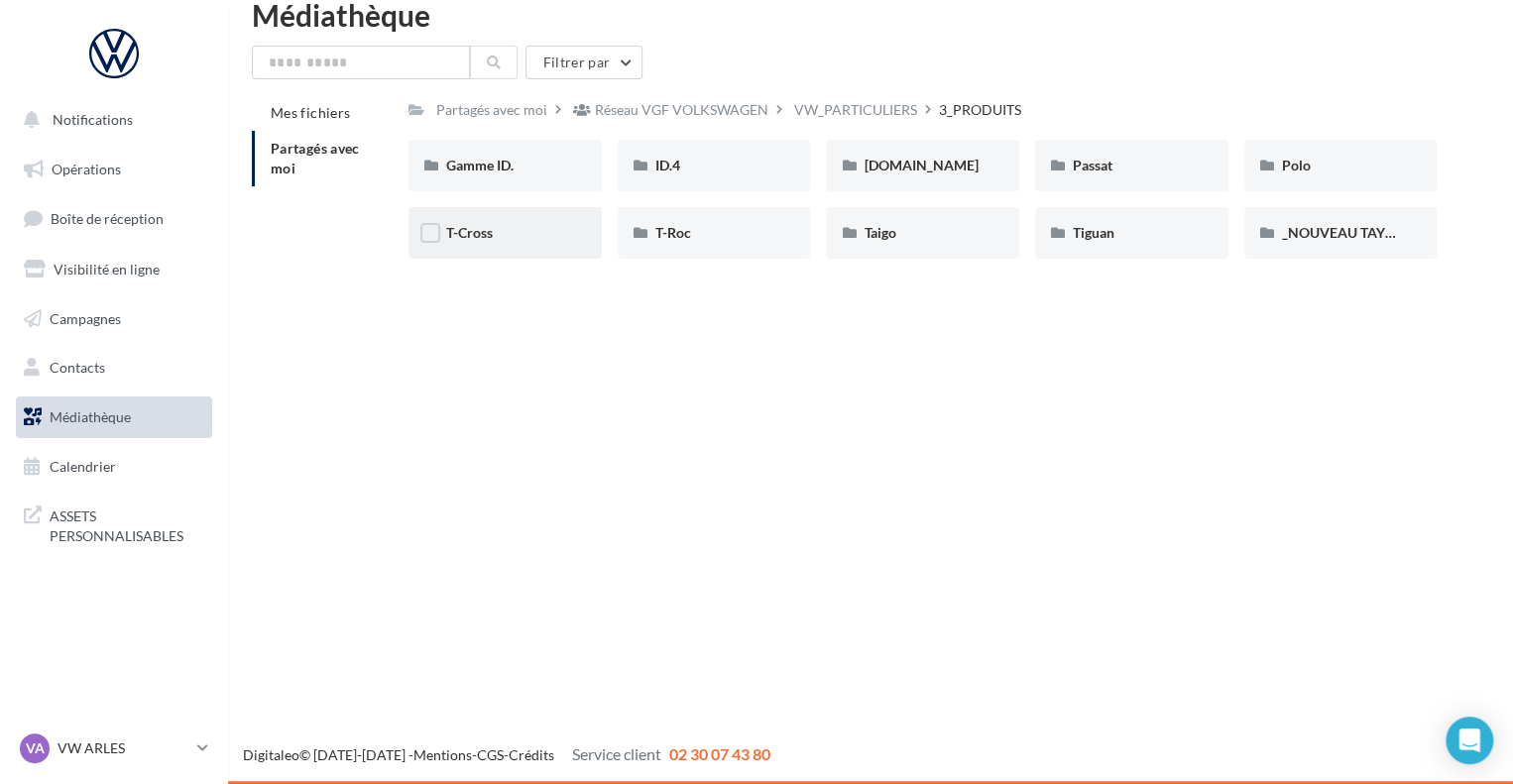
click at [504, 241] on div "T-Cross" at bounding box center [505, 233] width 118 height 20
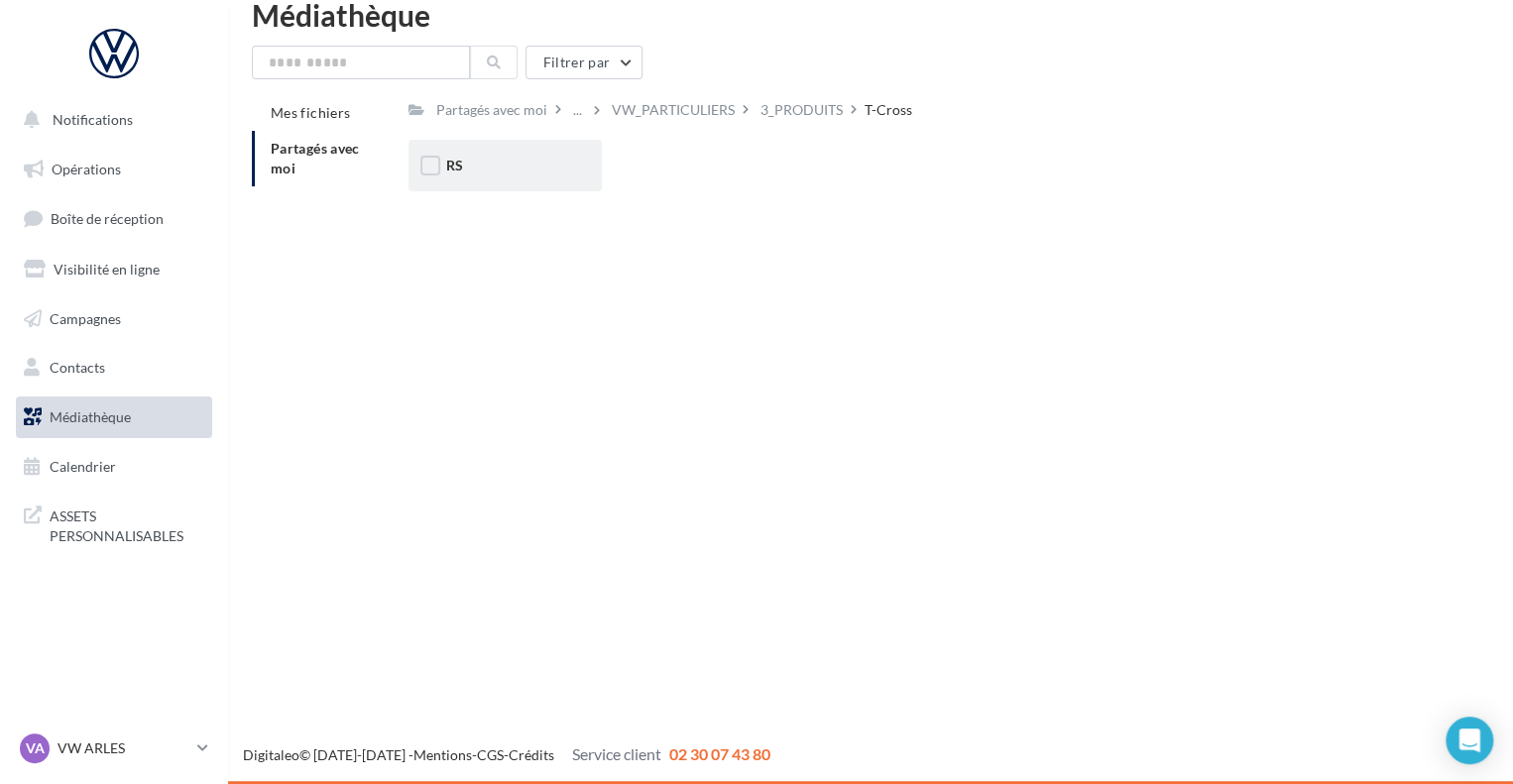
click at [475, 184] on div "RS" at bounding box center [505, 165] width 193 height 52
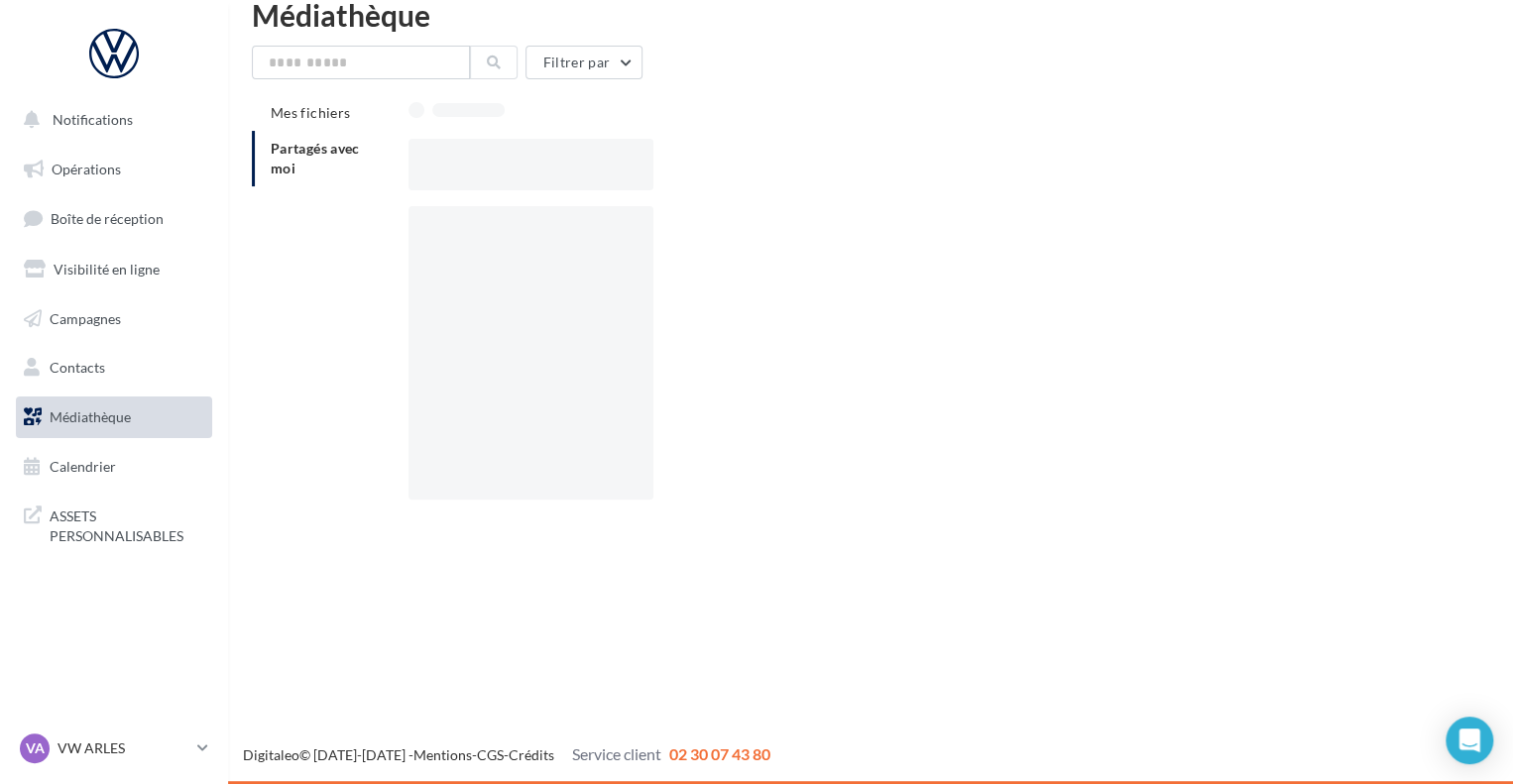
scroll to position [92, 0]
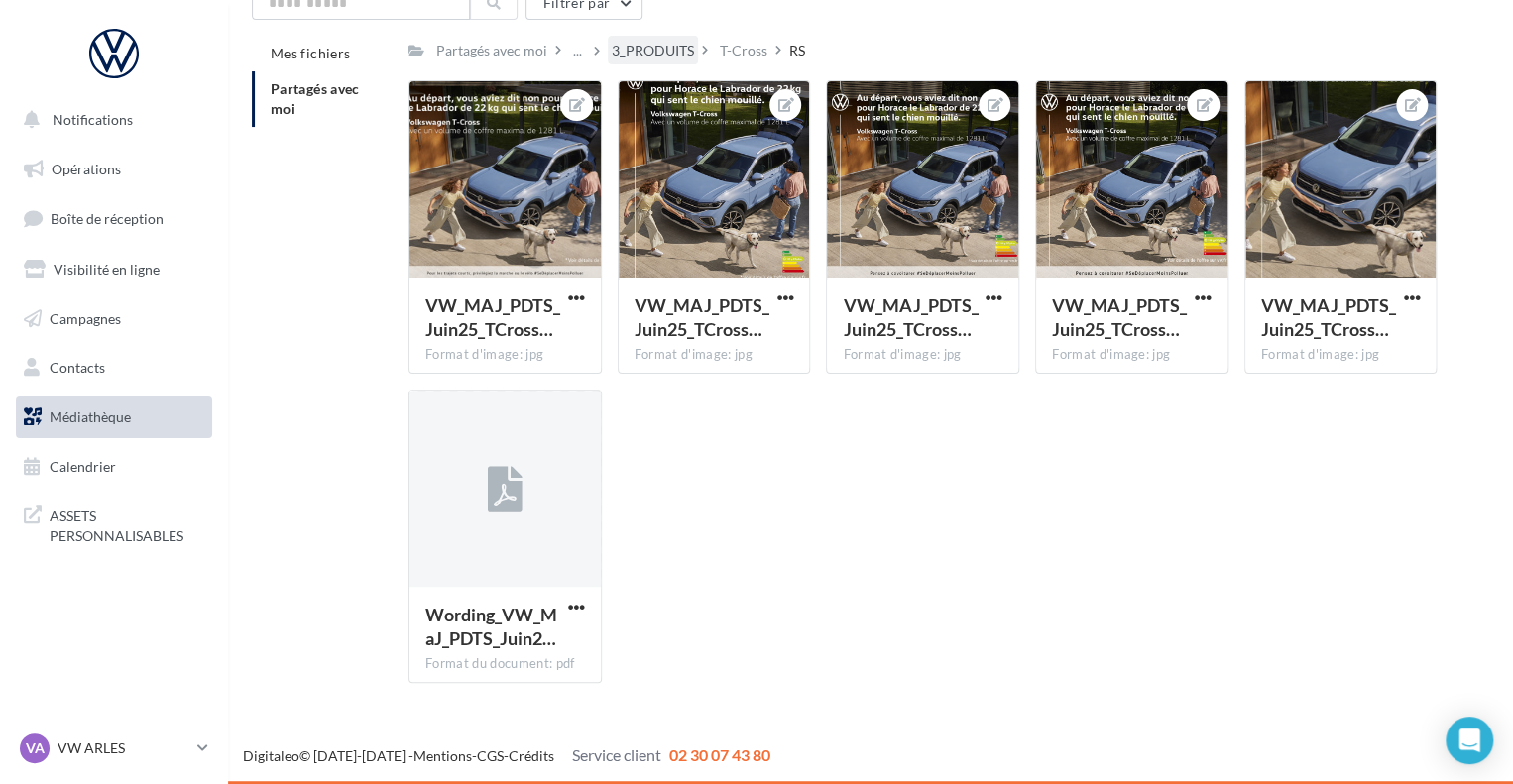
click at [682, 50] on div "3_PRODUITS" at bounding box center [653, 51] width 83 height 20
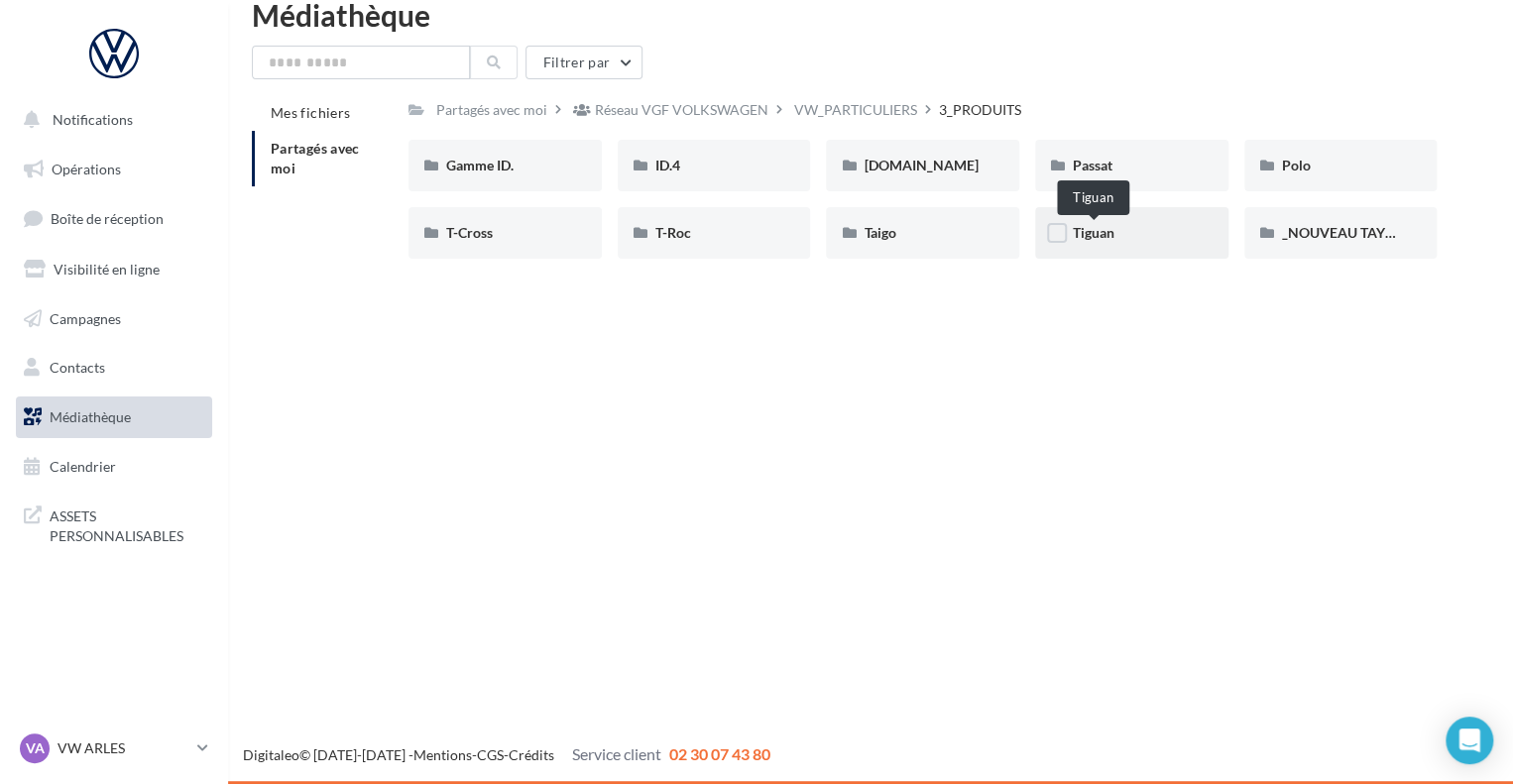
click at [1082, 228] on span "Tiguan" at bounding box center [1094, 232] width 42 height 17
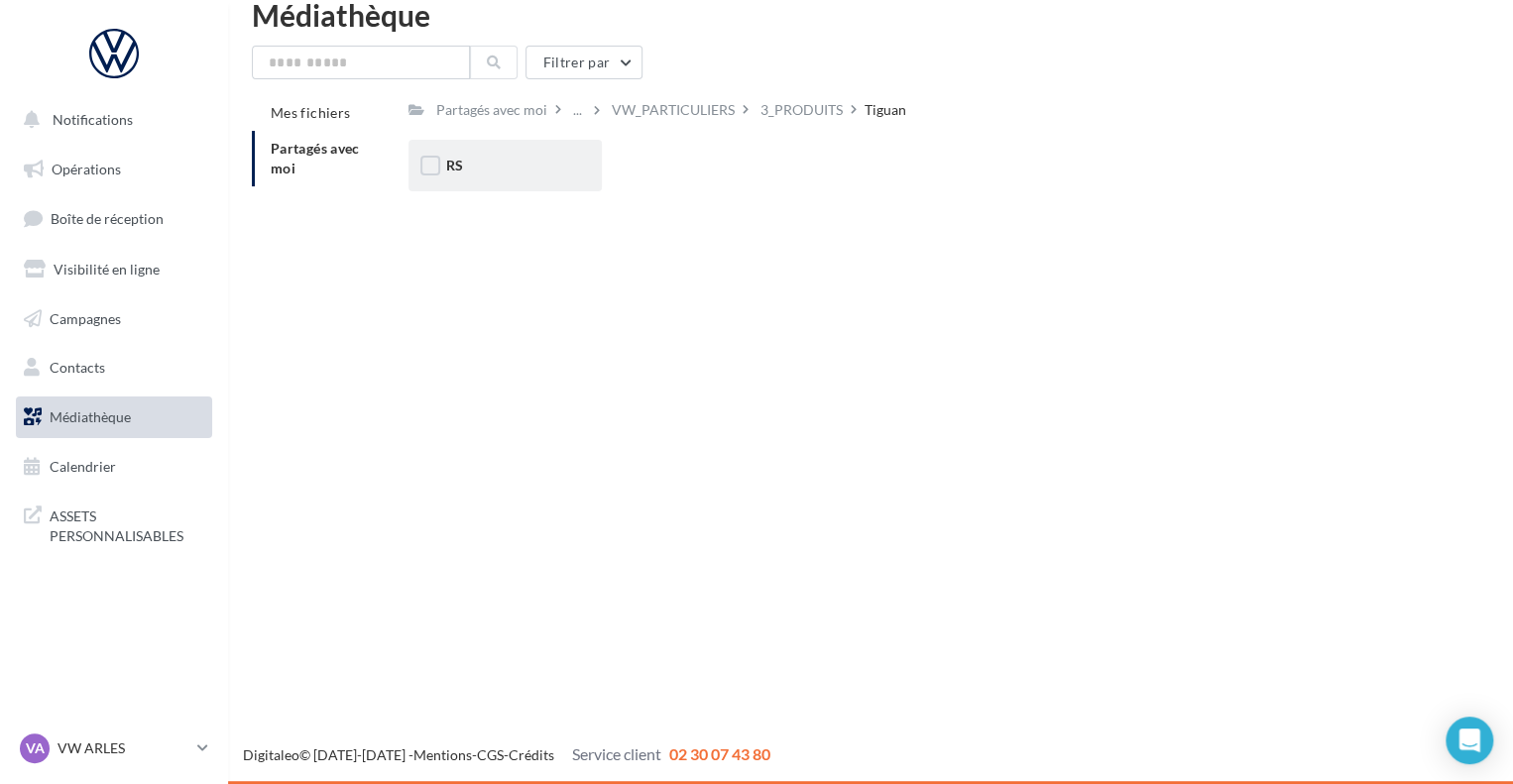
click at [505, 165] on div "RS" at bounding box center [505, 165] width 118 height 20
click at [672, 175] on div "eHybrid" at bounding box center [715, 165] width 118 height 20
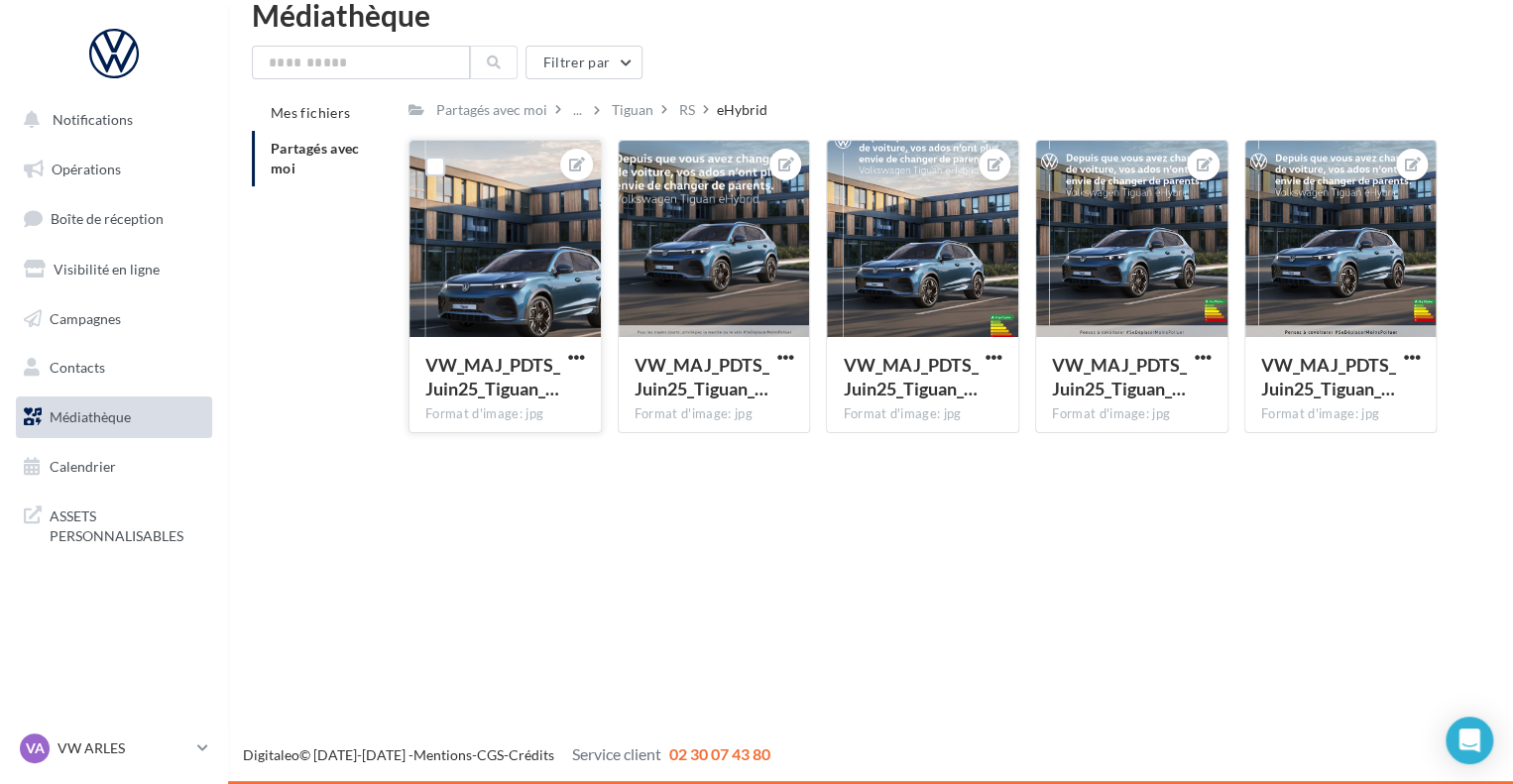
click at [561, 162] on div at bounding box center [576, 164] width 32 height 32
click at [566, 162] on div at bounding box center [576, 164] width 32 height 32
click at [576, 163] on icon at bounding box center [577, 164] width 16 height 14
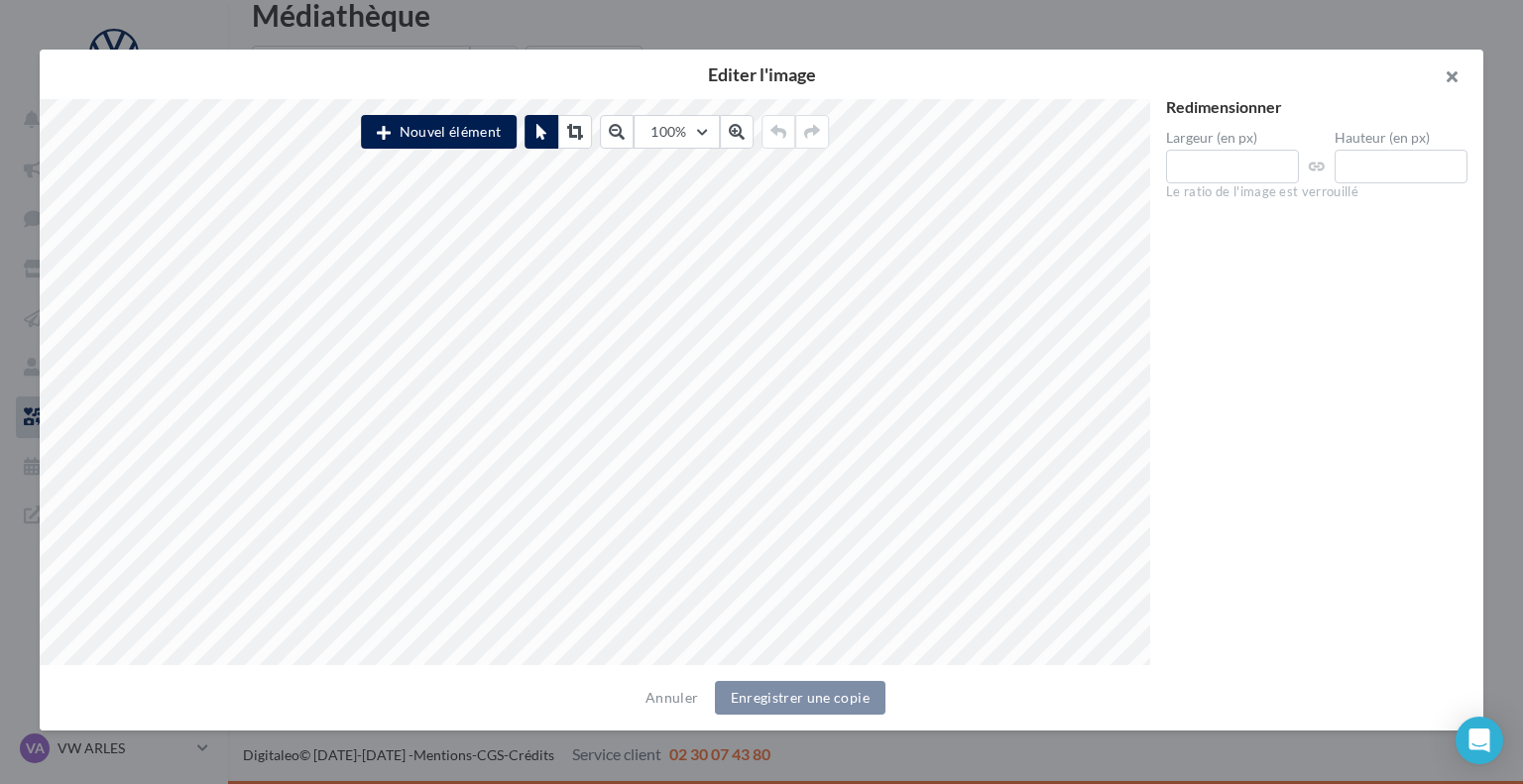
click at [1452, 83] on button "button" at bounding box center [1444, 80] width 80 height 60
